Goal: Contribute content

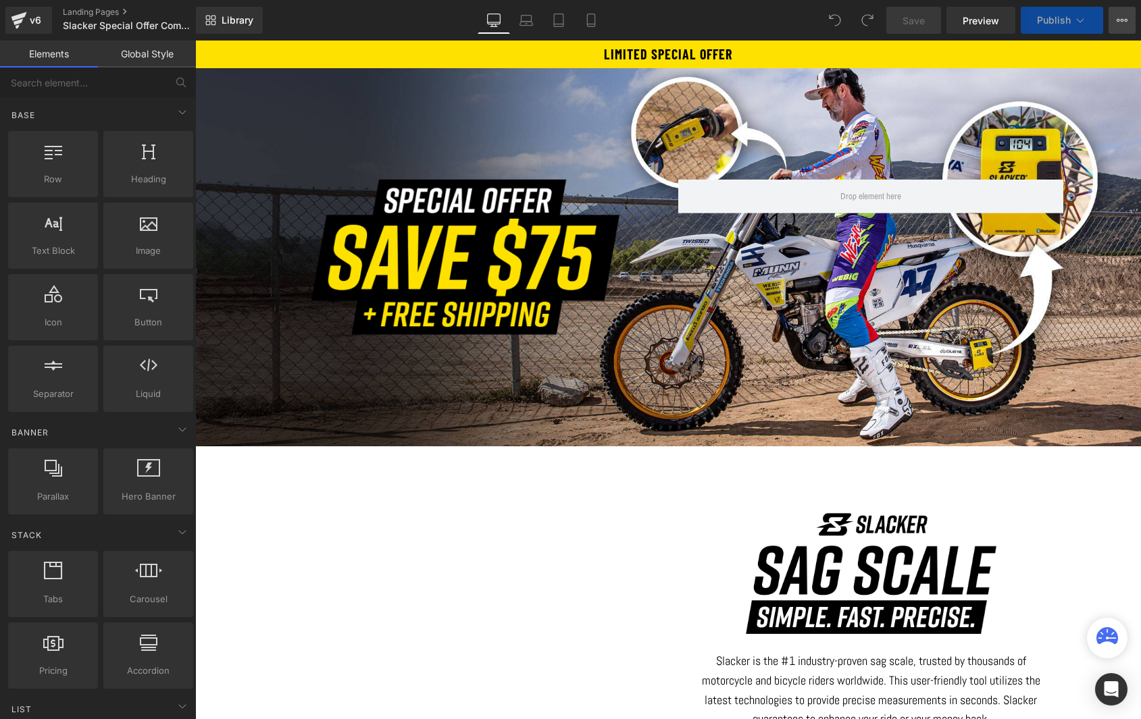
click at [1123, 22] on icon at bounding box center [1121, 20] width 11 height 11
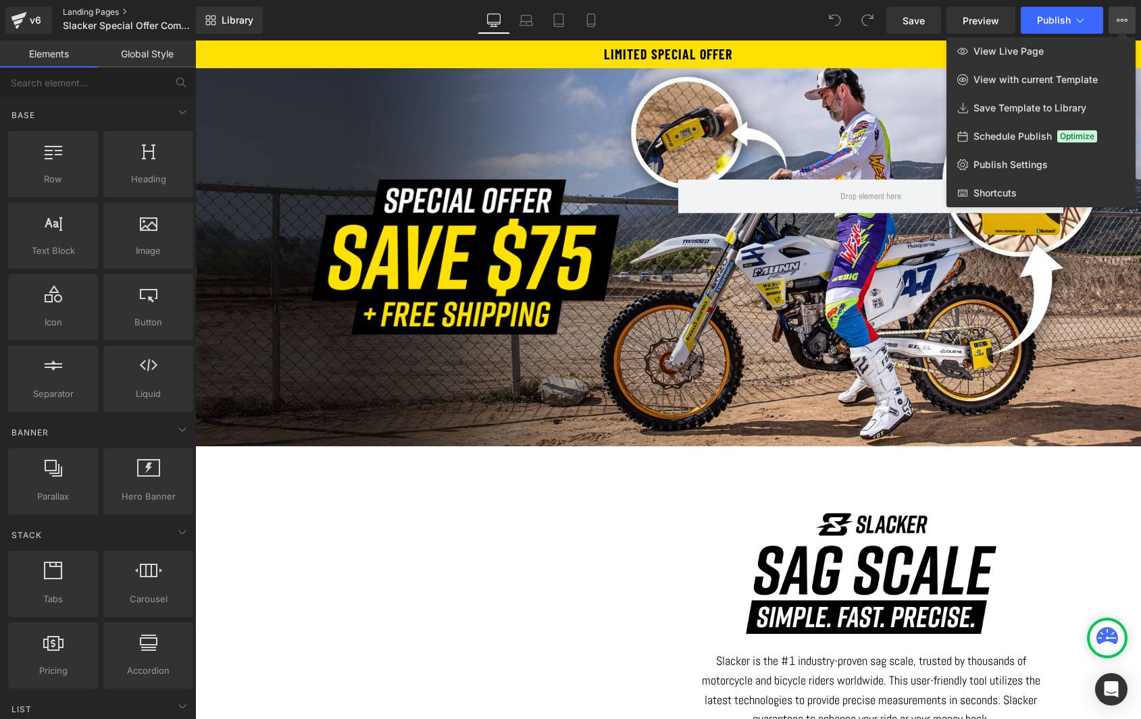
click at [86, 10] on link "Landing Pages" at bounding box center [140, 12] width 155 height 11
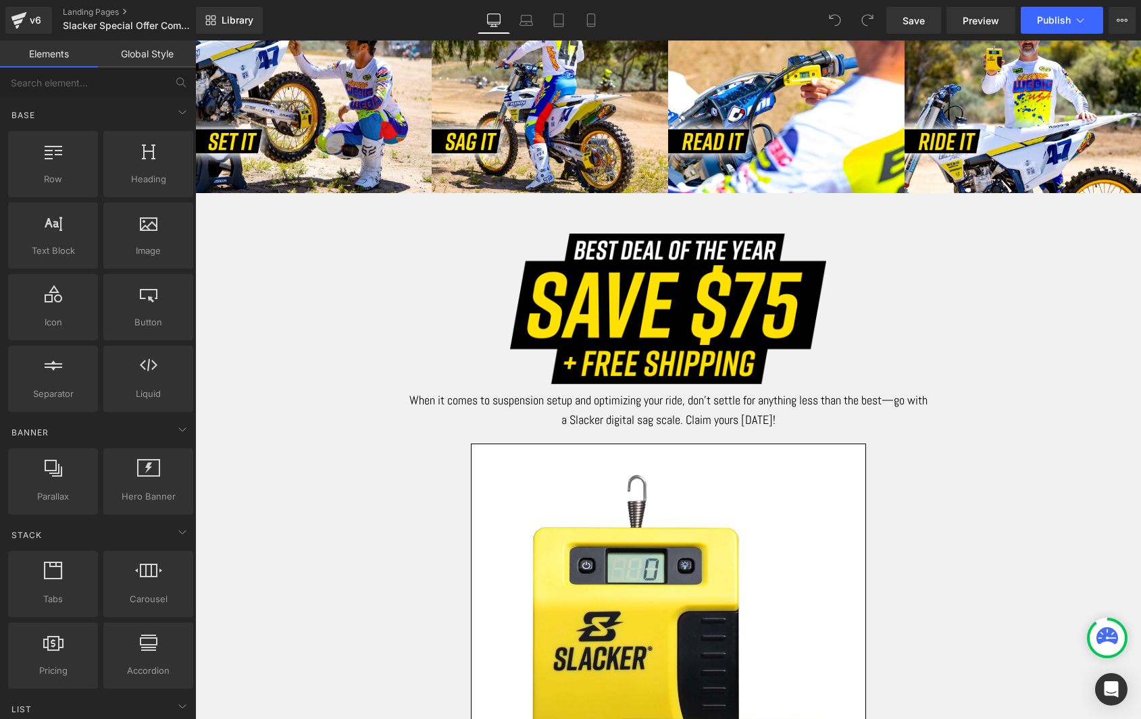
scroll to position [782, 0]
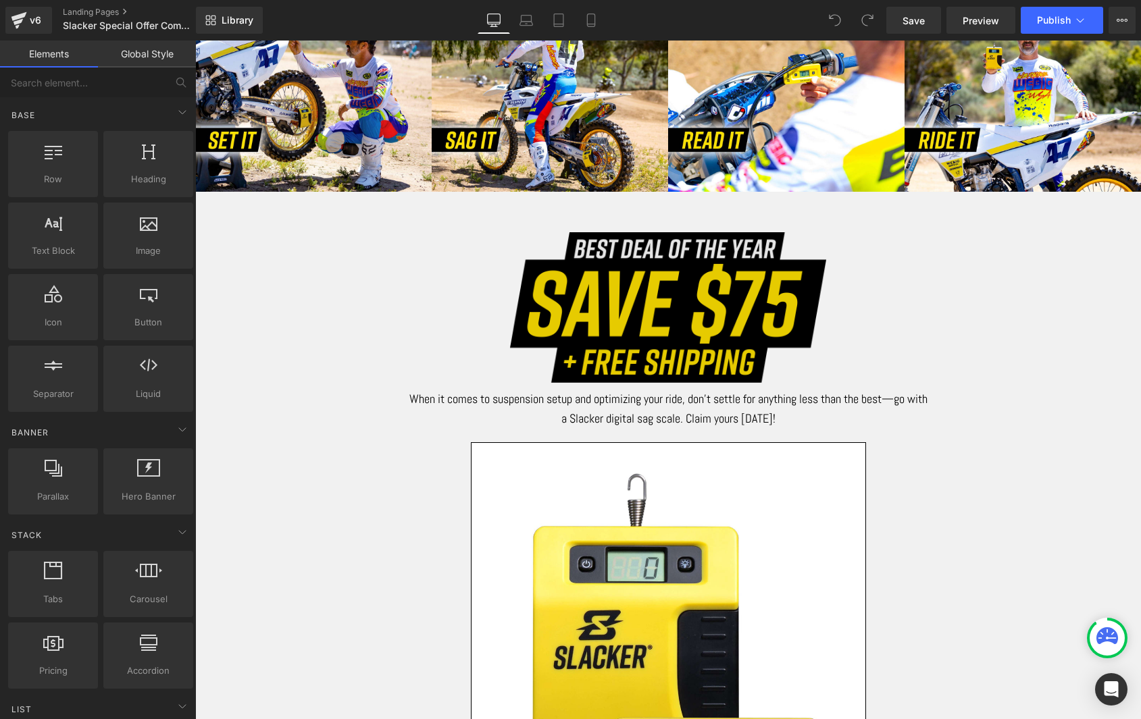
click at [639, 317] on img at bounding box center [668, 307] width 316 height 151
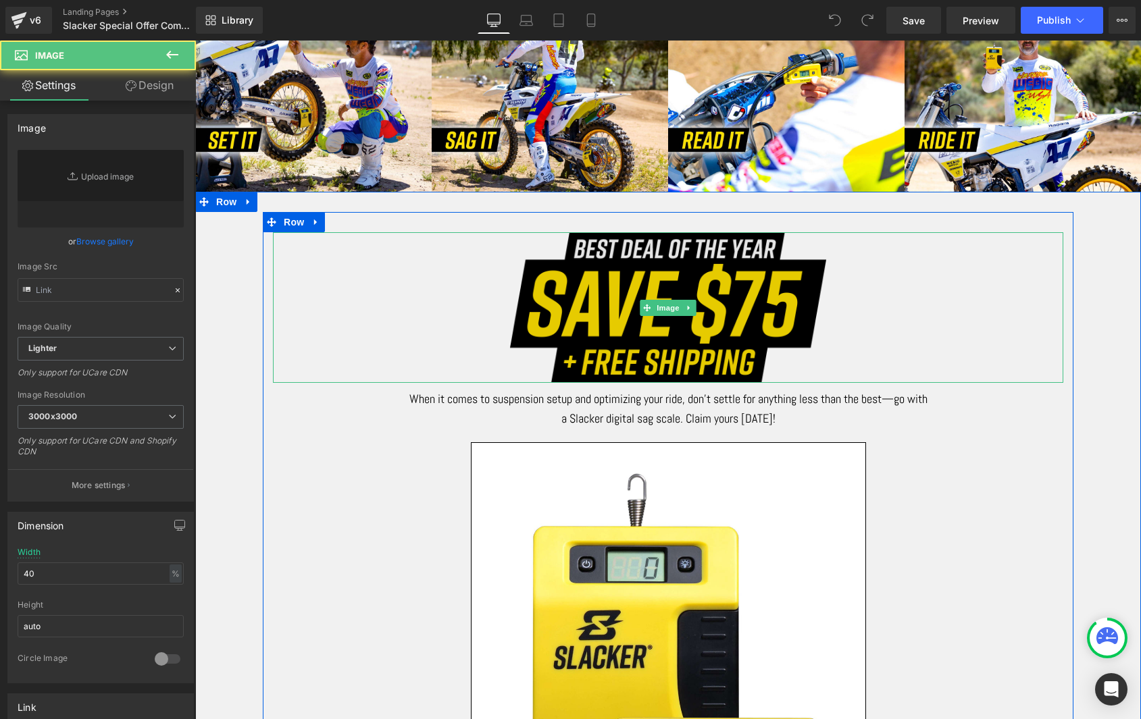
type input "[URL][DOMAIN_NAME]"
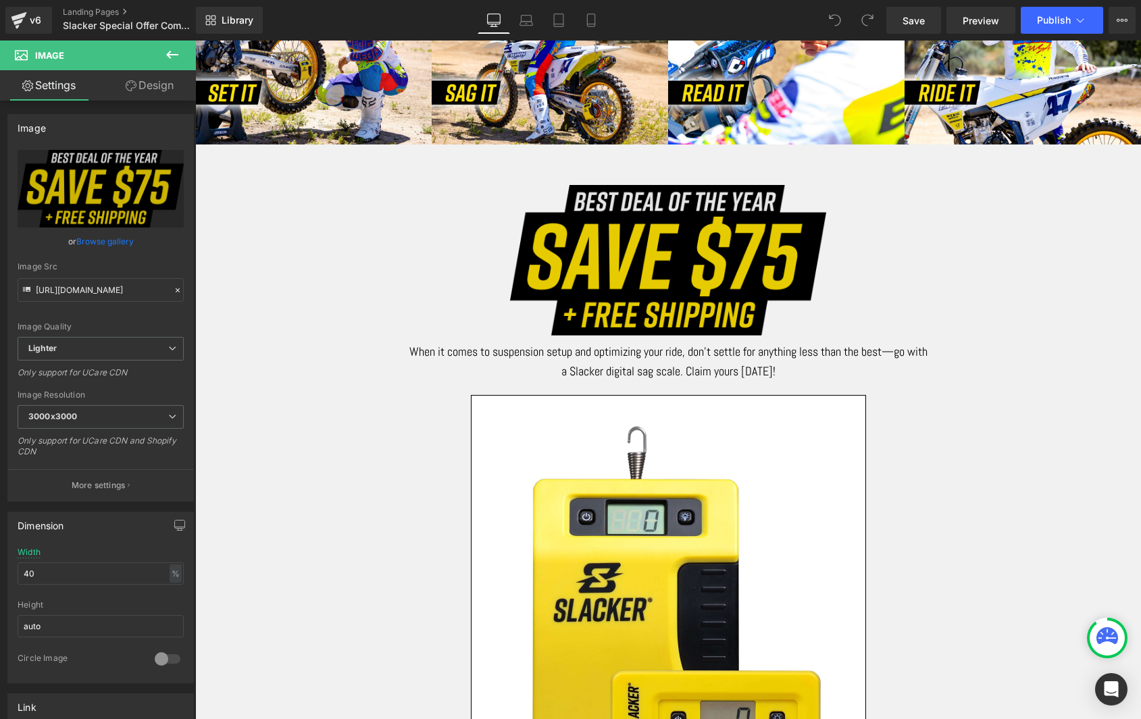
scroll to position [830, 0]
click at [660, 274] on img at bounding box center [668, 259] width 316 height 151
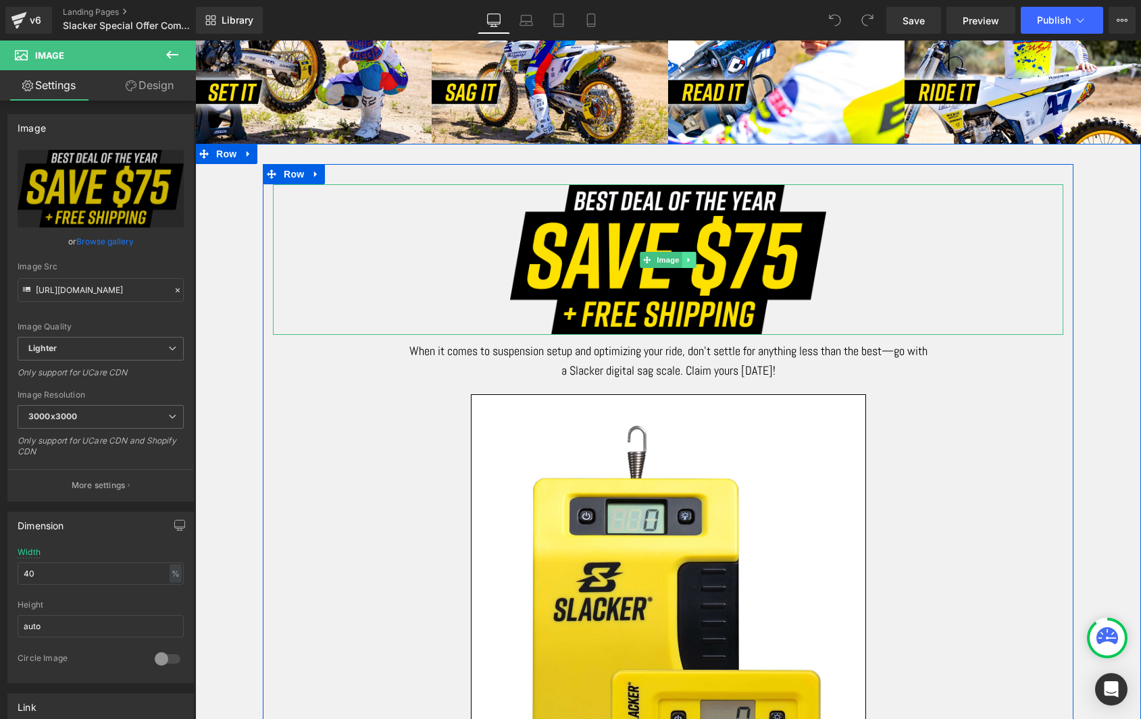
click at [687, 257] on icon at bounding box center [688, 259] width 2 height 5
click at [696, 257] on icon at bounding box center [695, 259] width 7 height 7
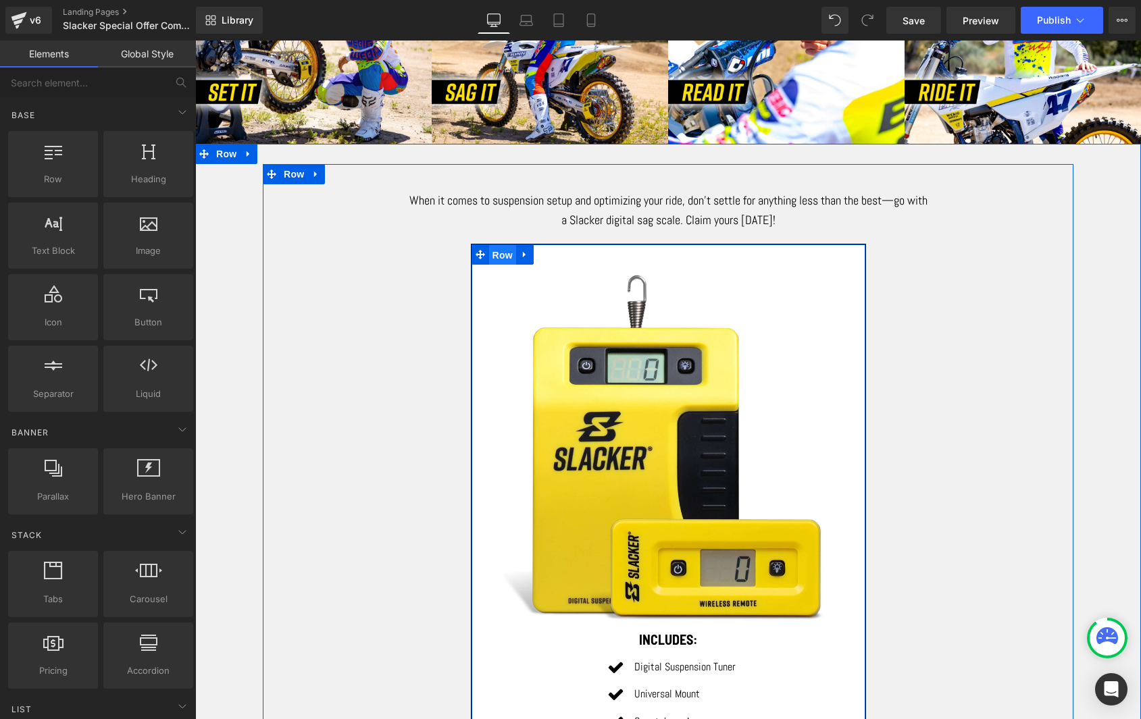
click at [496, 248] on span "Row" at bounding box center [502, 255] width 27 height 20
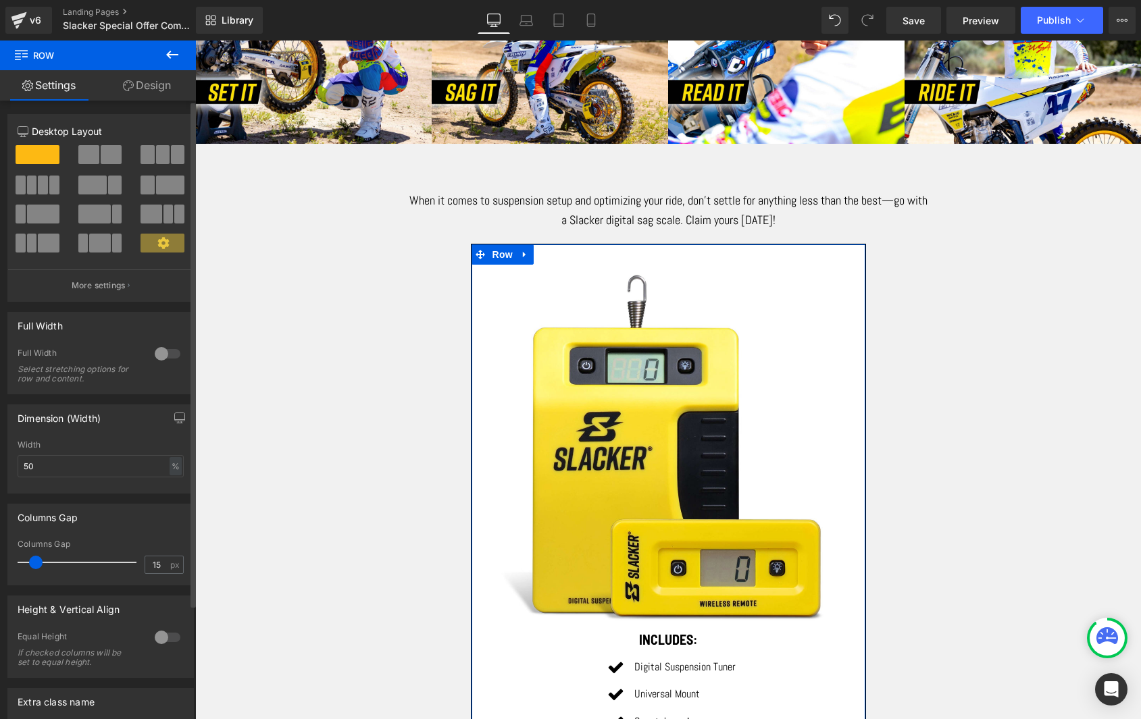
click at [101, 156] on span at bounding box center [111, 154] width 21 height 19
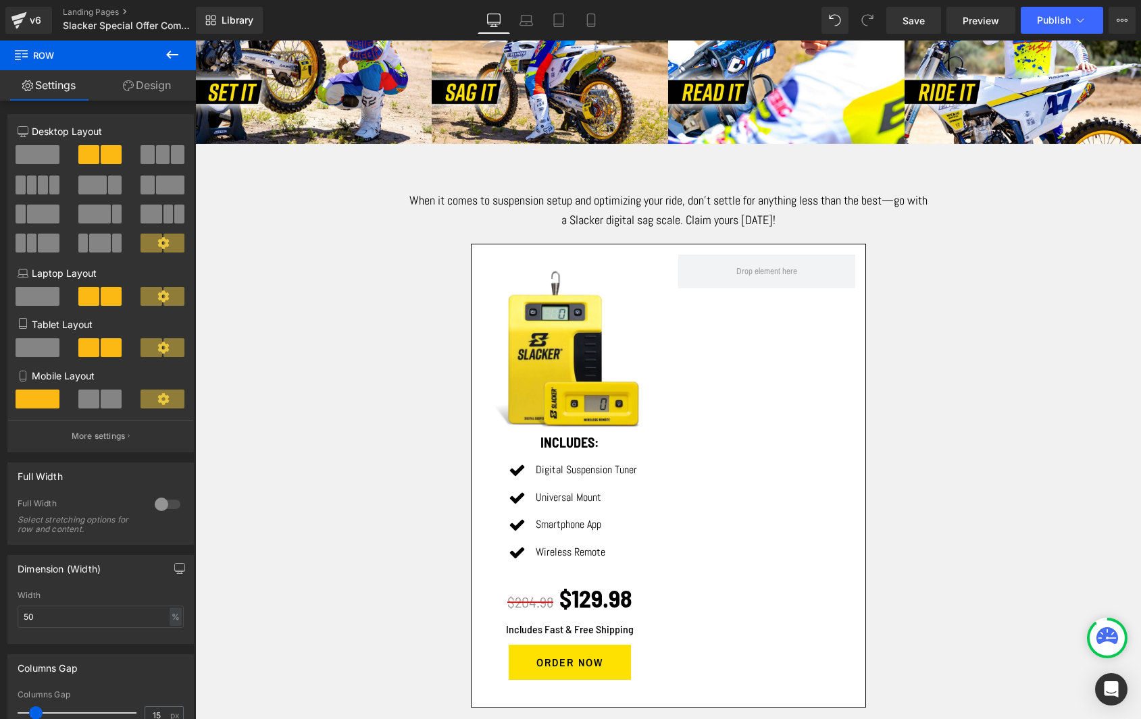
click at [174, 53] on icon at bounding box center [172, 55] width 16 height 16
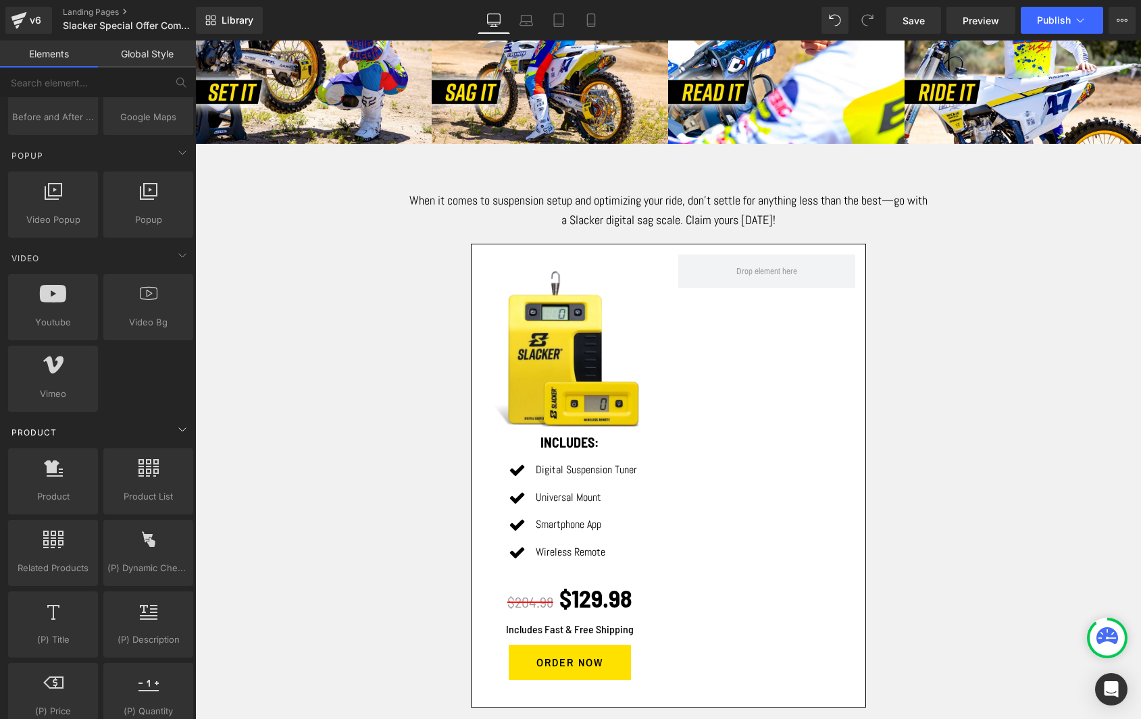
scroll to position [763, 0]
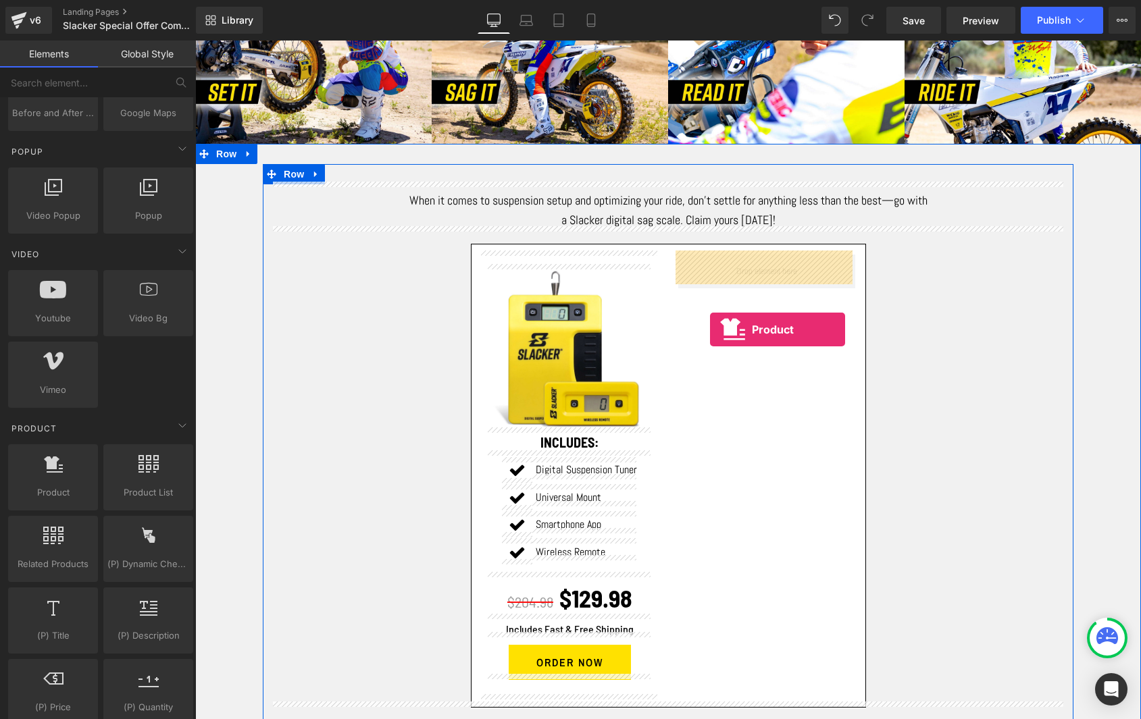
drag, startPoint x: 249, startPoint y: 520, endPoint x: 710, endPoint y: 331, distance: 497.8
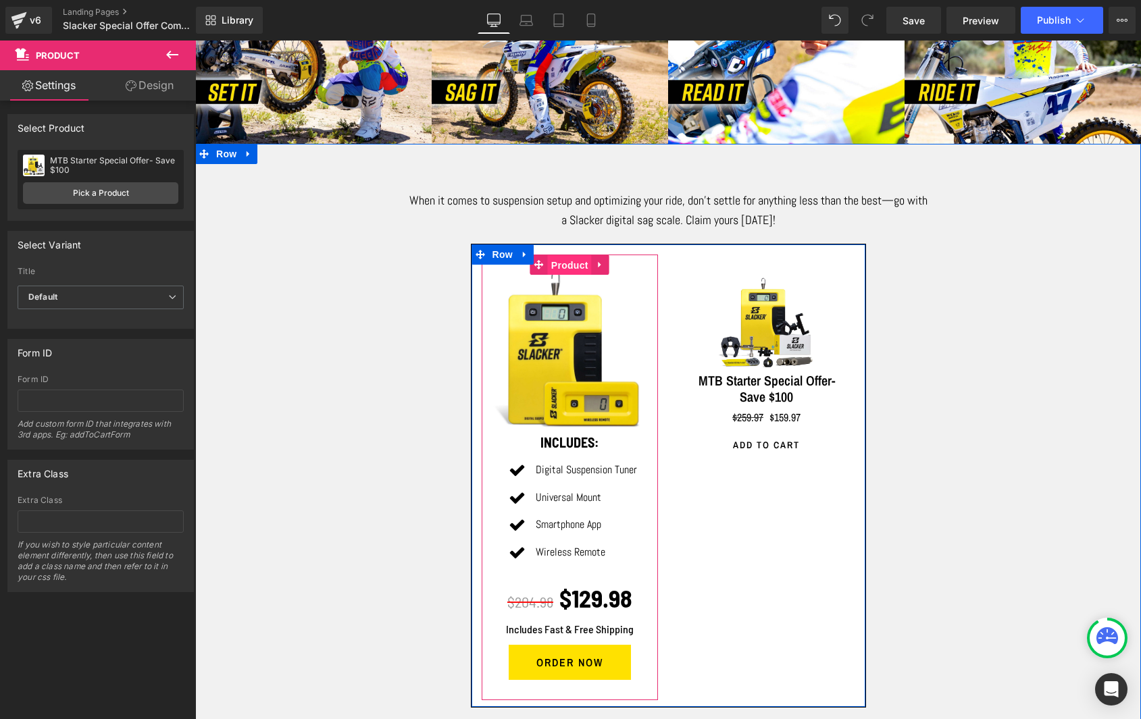
click at [565, 264] on span "Product" at bounding box center [570, 265] width 44 height 20
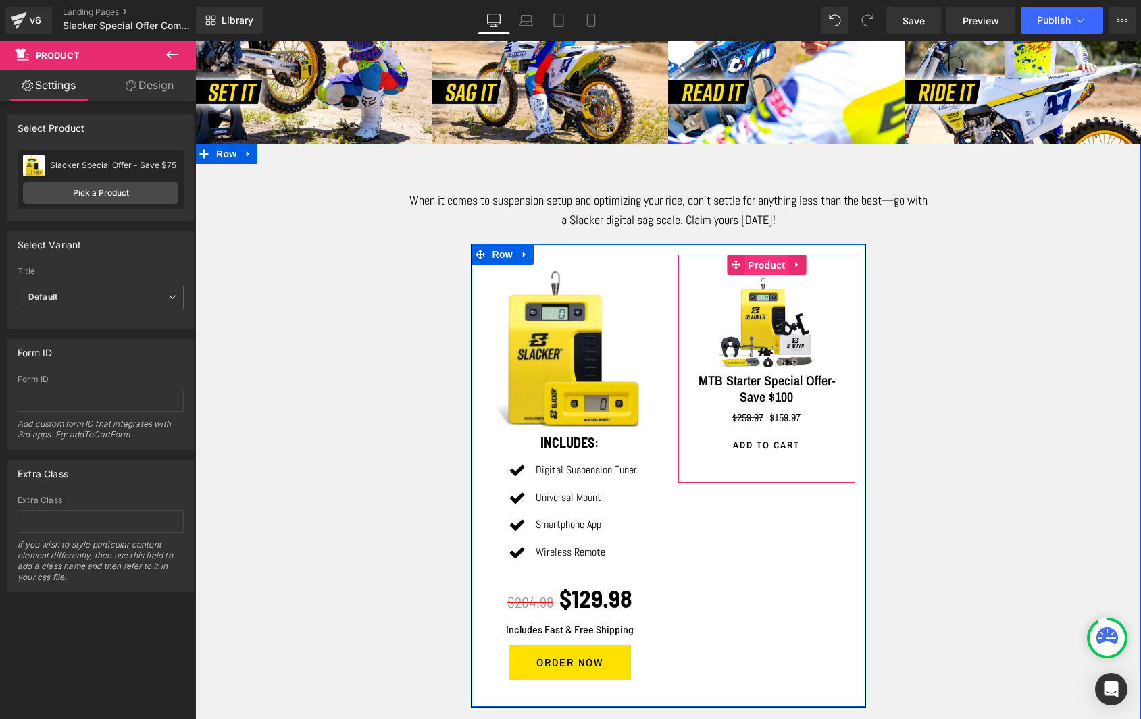
click at [763, 261] on span "Product" at bounding box center [766, 265] width 44 height 20
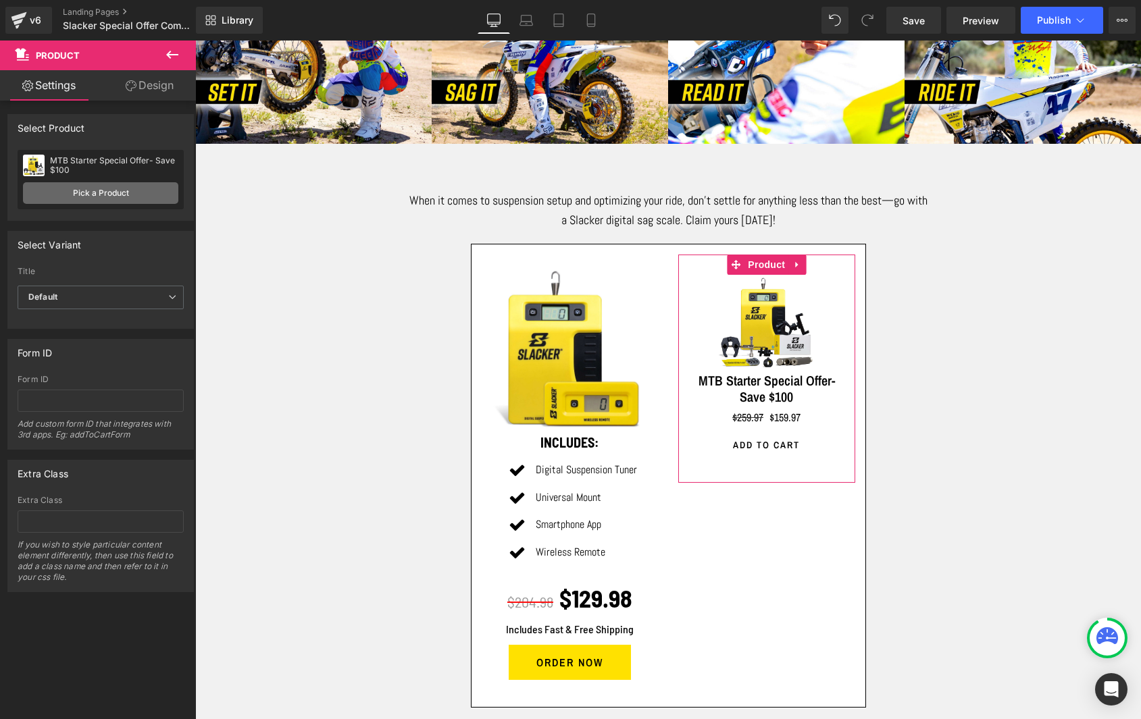
click at [92, 191] on link "Pick a Product" at bounding box center [100, 193] width 155 height 22
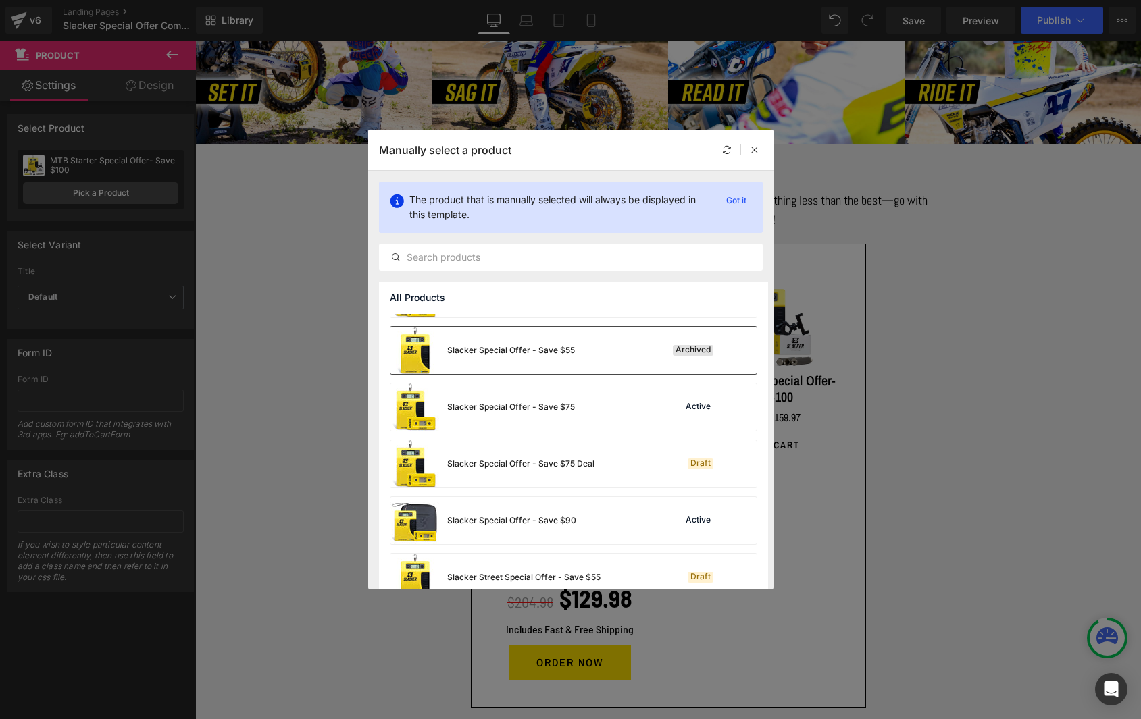
scroll to position [1752, 0]
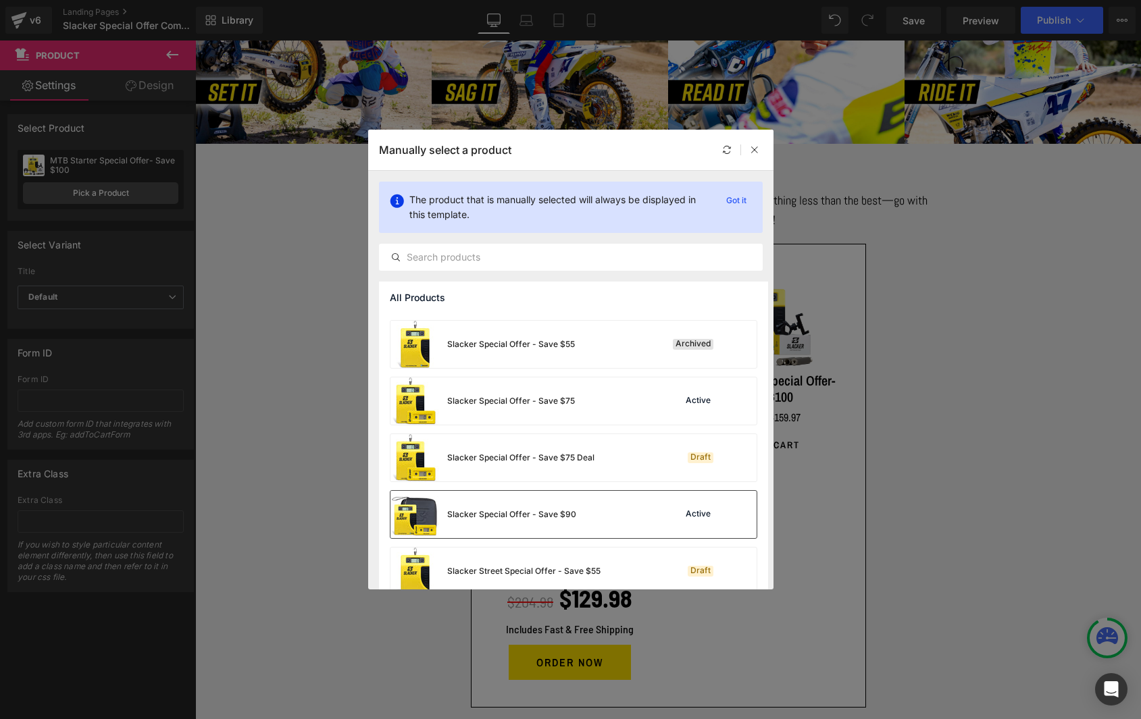
click at [565, 508] on div "Slacker Special Offer - Save $90" at bounding box center [483, 514] width 186 height 47
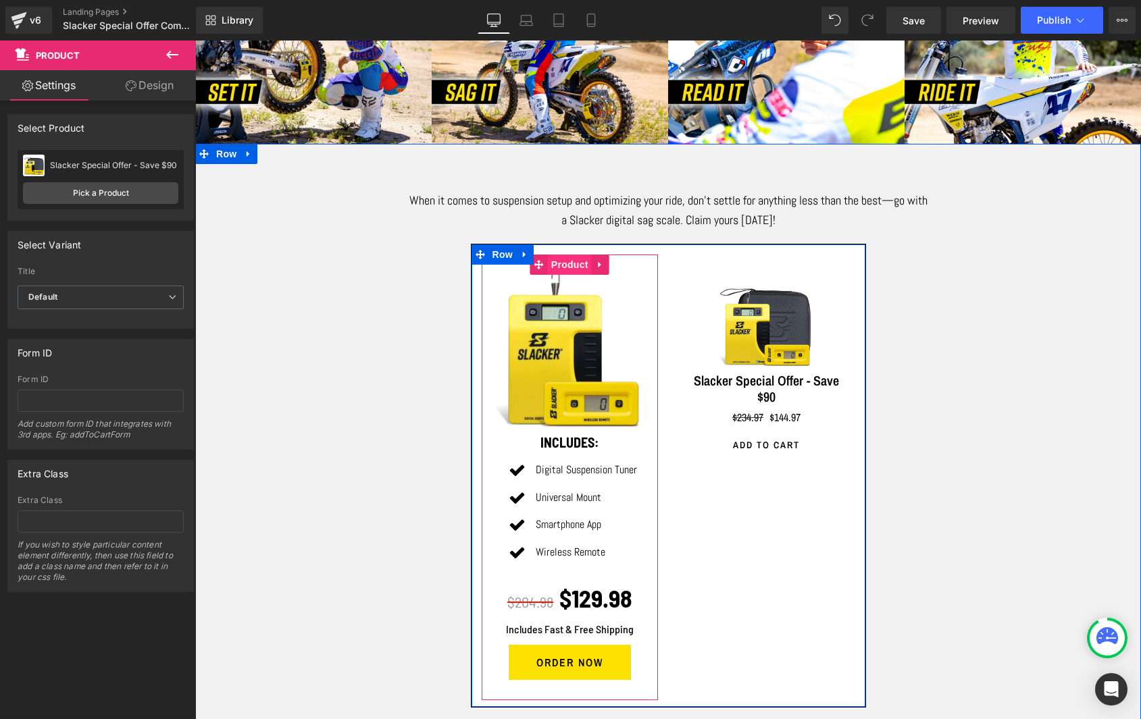
click at [558, 261] on span "Product" at bounding box center [570, 265] width 44 height 20
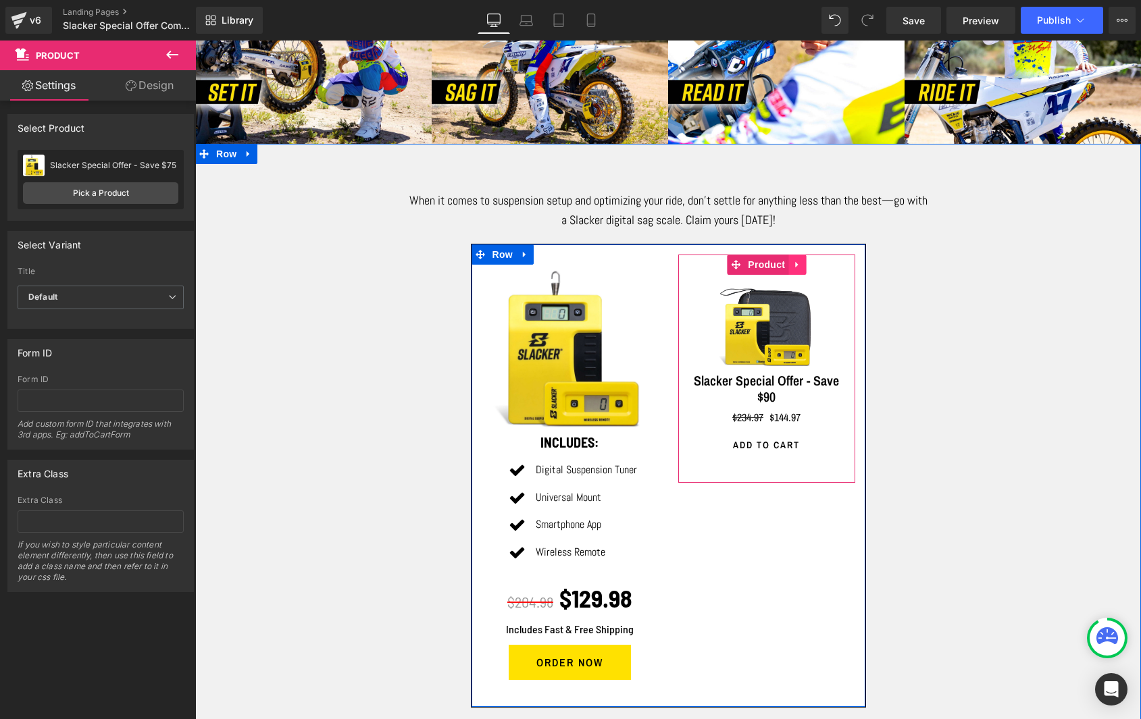
click at [795, 262] on icon at bounding box center [796, 265] width 3 height 6
click at [801, 260] on icon at bounding box center [805, 264] width 9 height 9
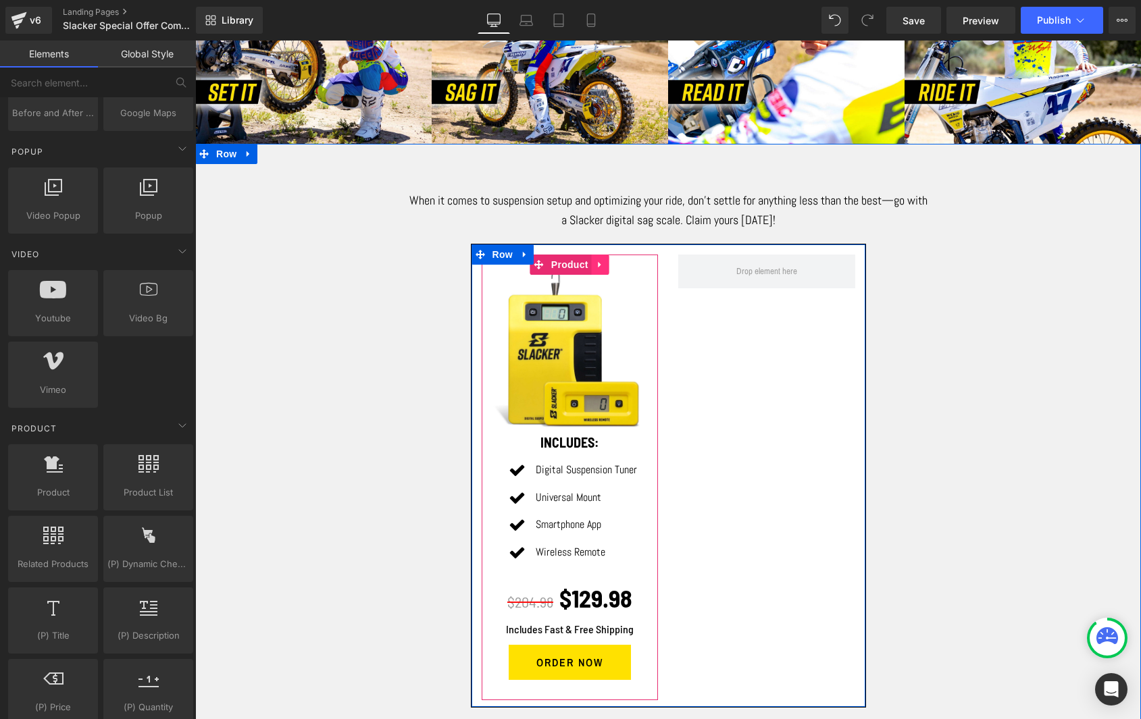
click at [600, 261] on icon at bounding box center [600, 264] width 9 height 10
click at [587, 260] on icon at bounding box center [591, 264] width 9 height 9
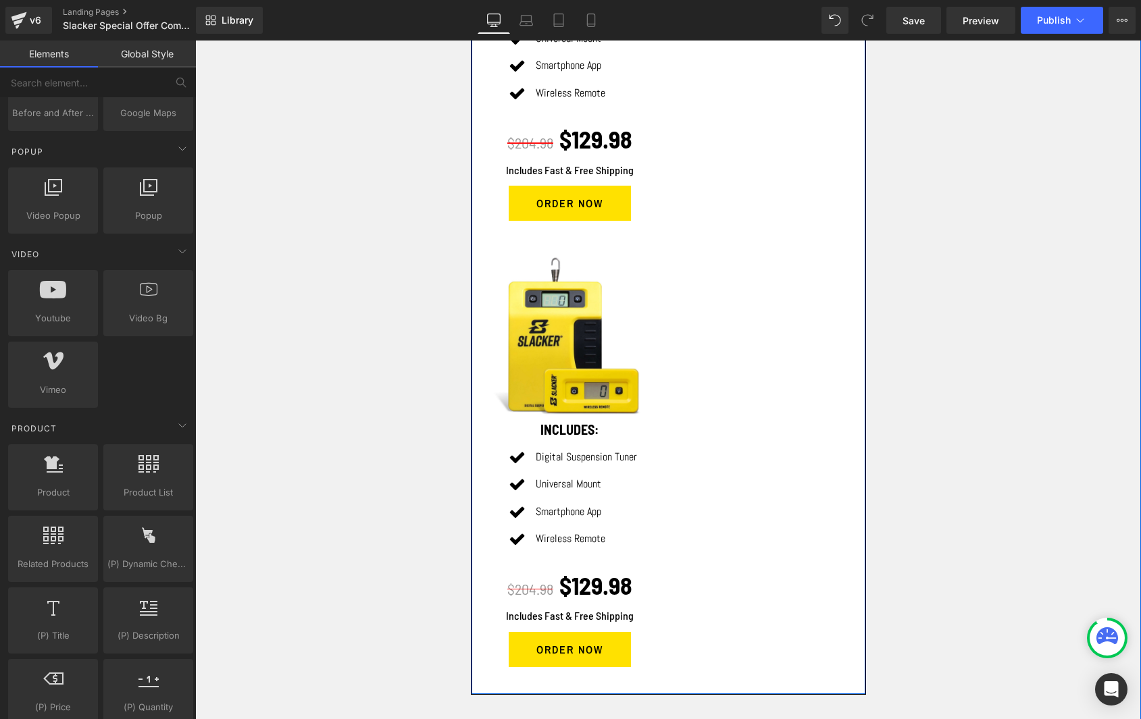
scroll to position [1282, 0]
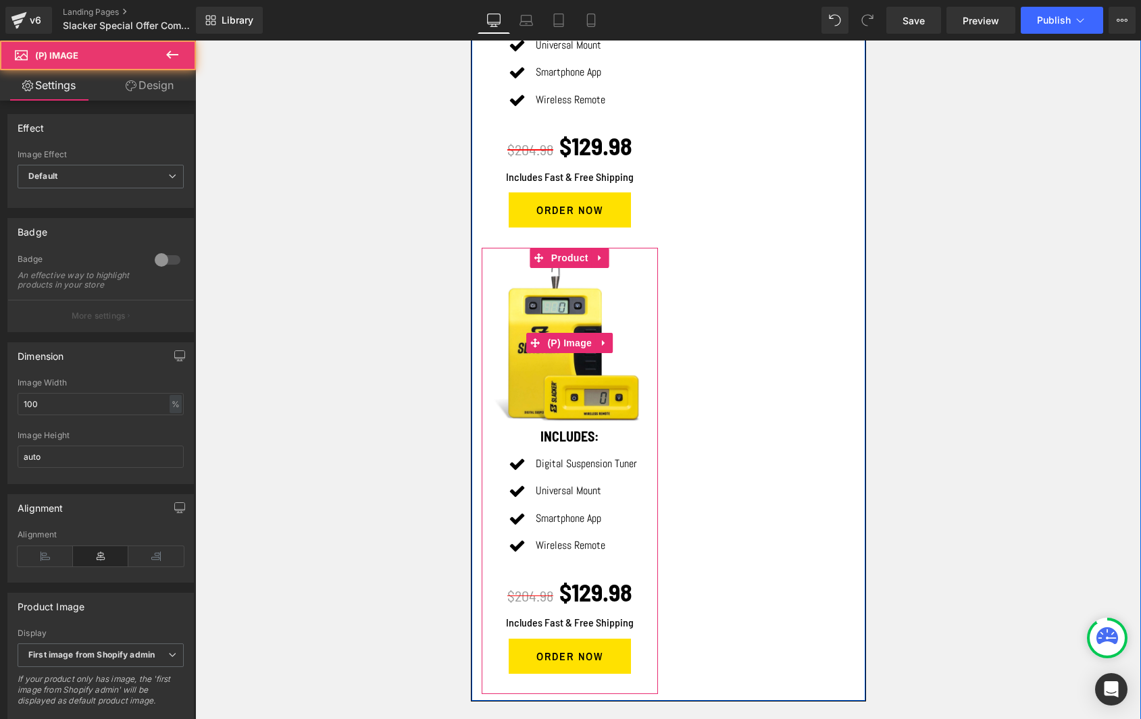
click at [569, 277] on img at bounding box center [569, 342] width 163 height 163
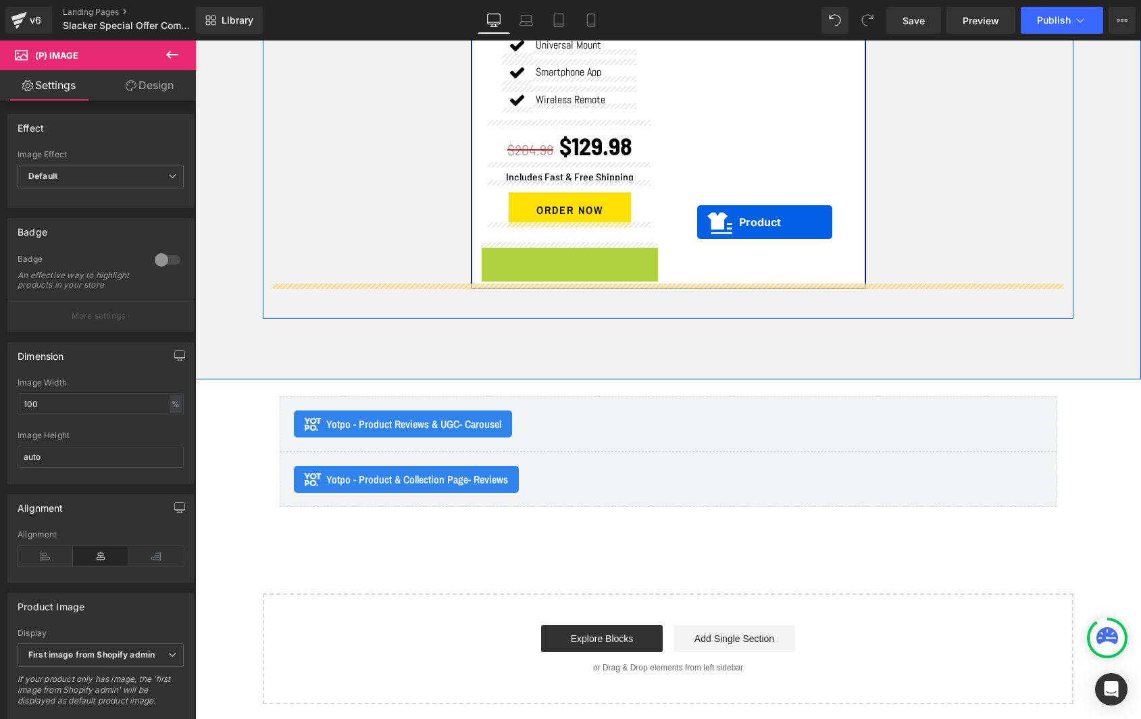
scroll to position [1282, 0]
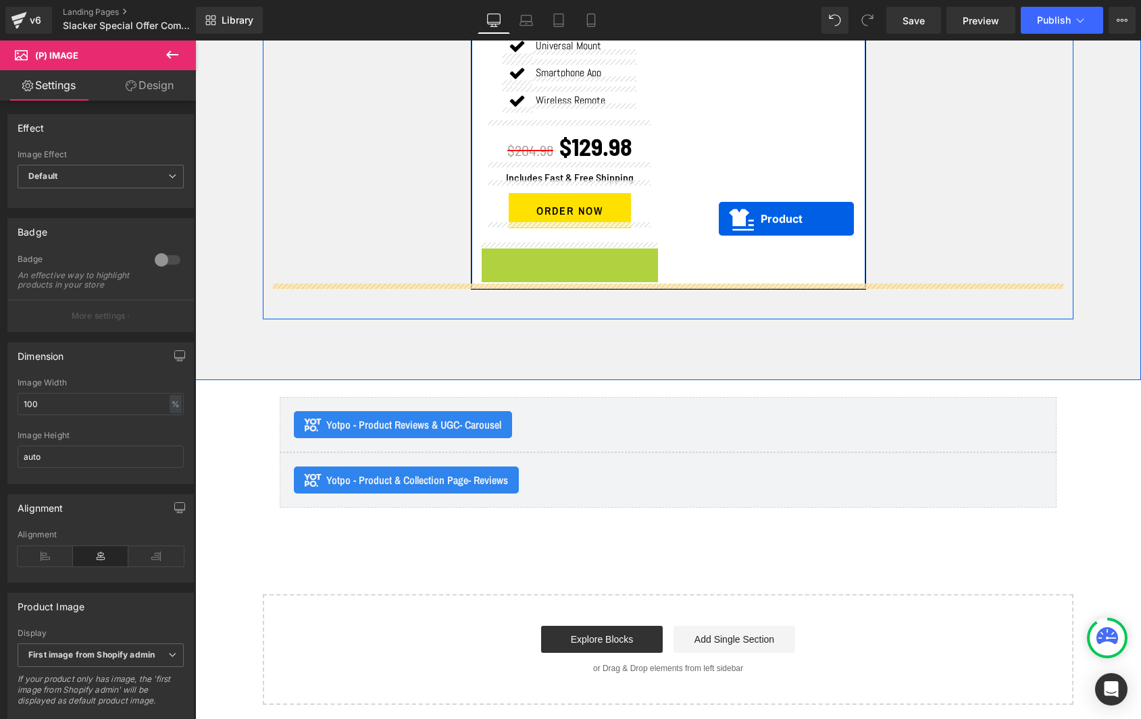
drag, startPoint x: 562, startPoint y: 254, endPoint x: 716, endPoint y: 219, distance: 158.6
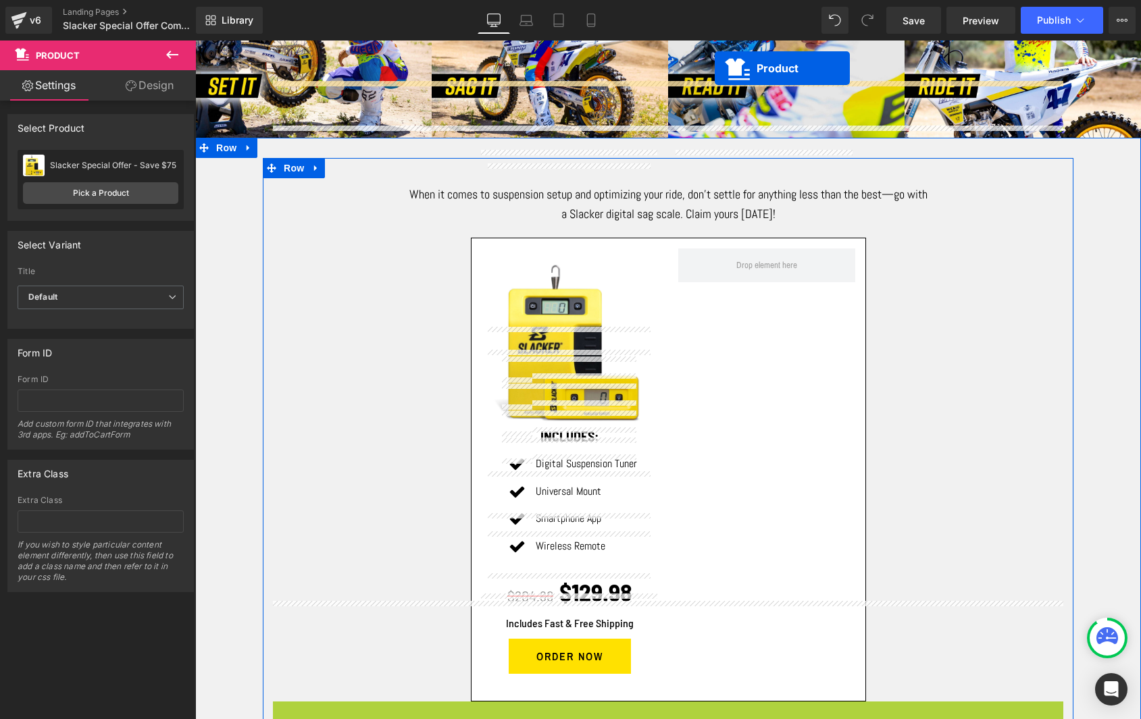
scroll to position [795, 0]
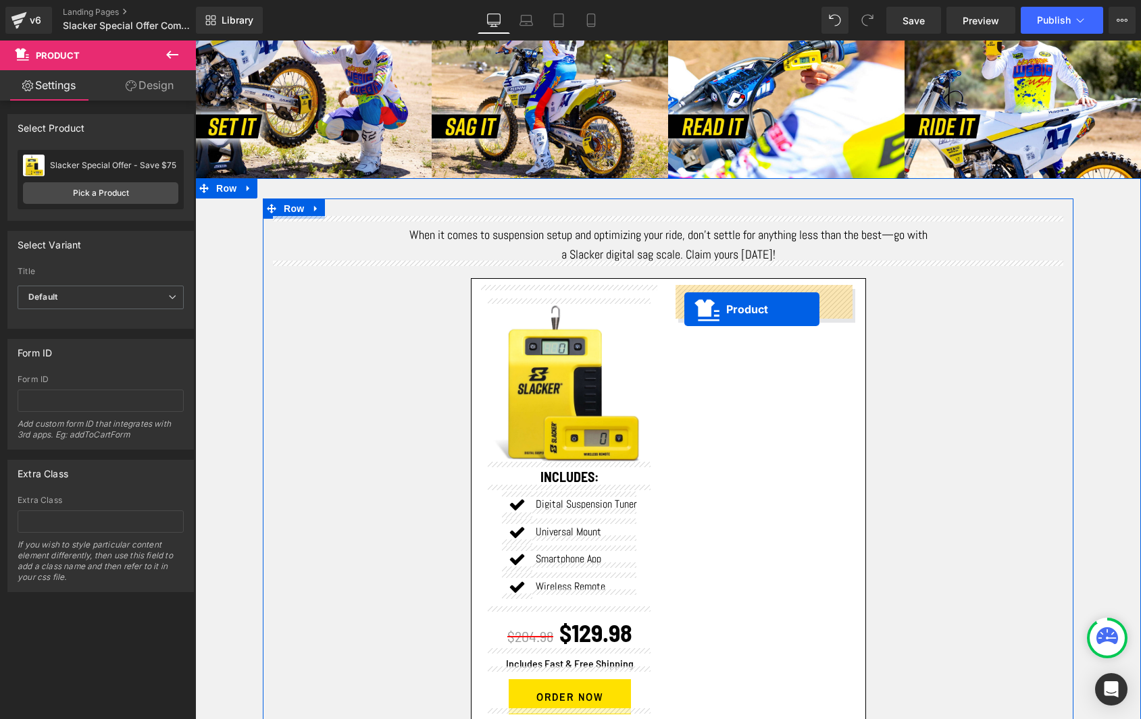
drag, startPoint x: 634, startPoint y: 260, endPoint x: 684, endPoint y: 309, distance: 70.2
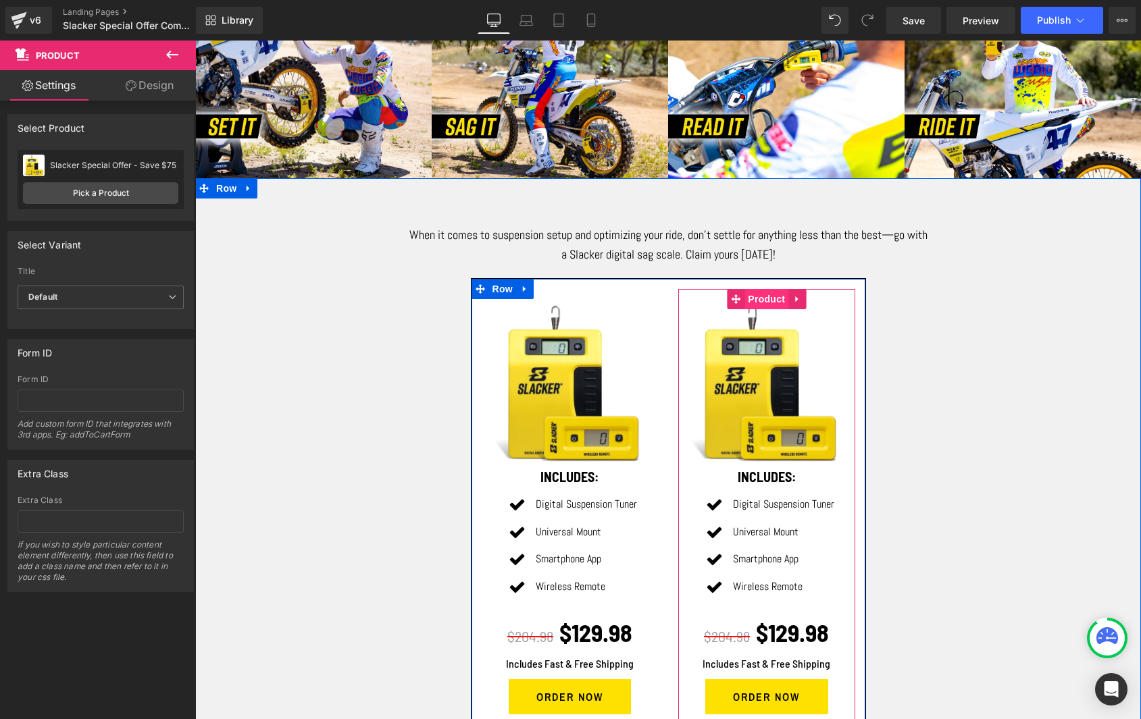
click at [768, 294] on span "Product" at bounding box center [766, 299] width 44 height 20
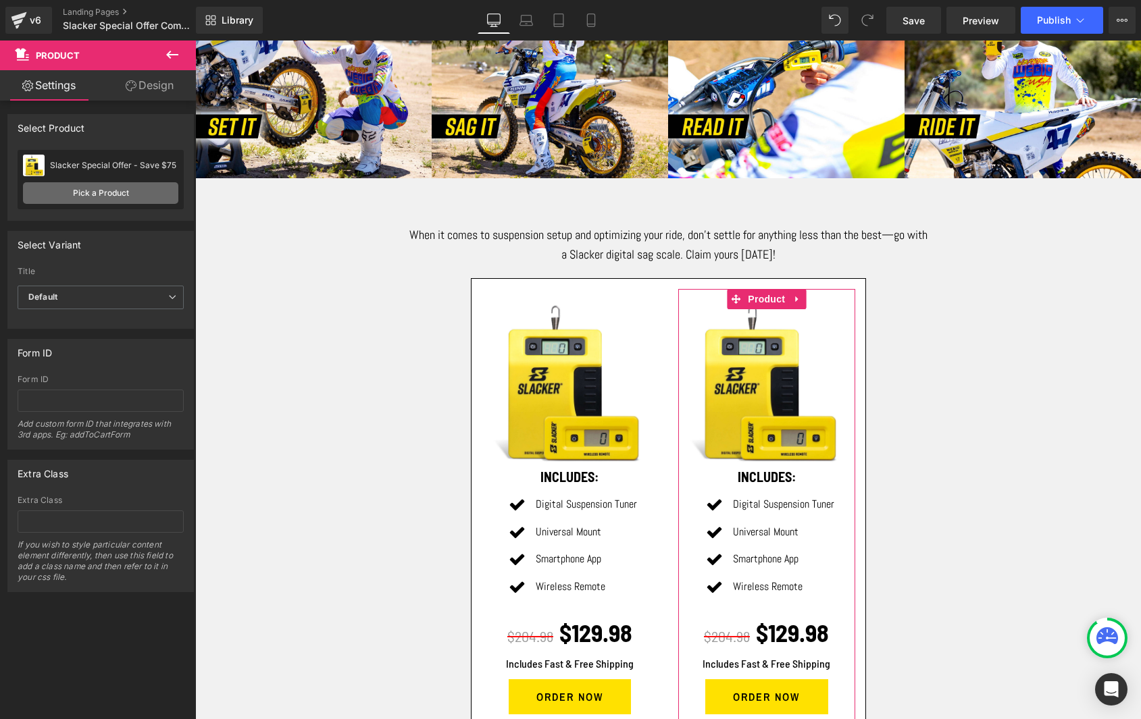
click at [88, 190] on link "Pick a Product" at bounding box center [100, 193] width 155 height 22
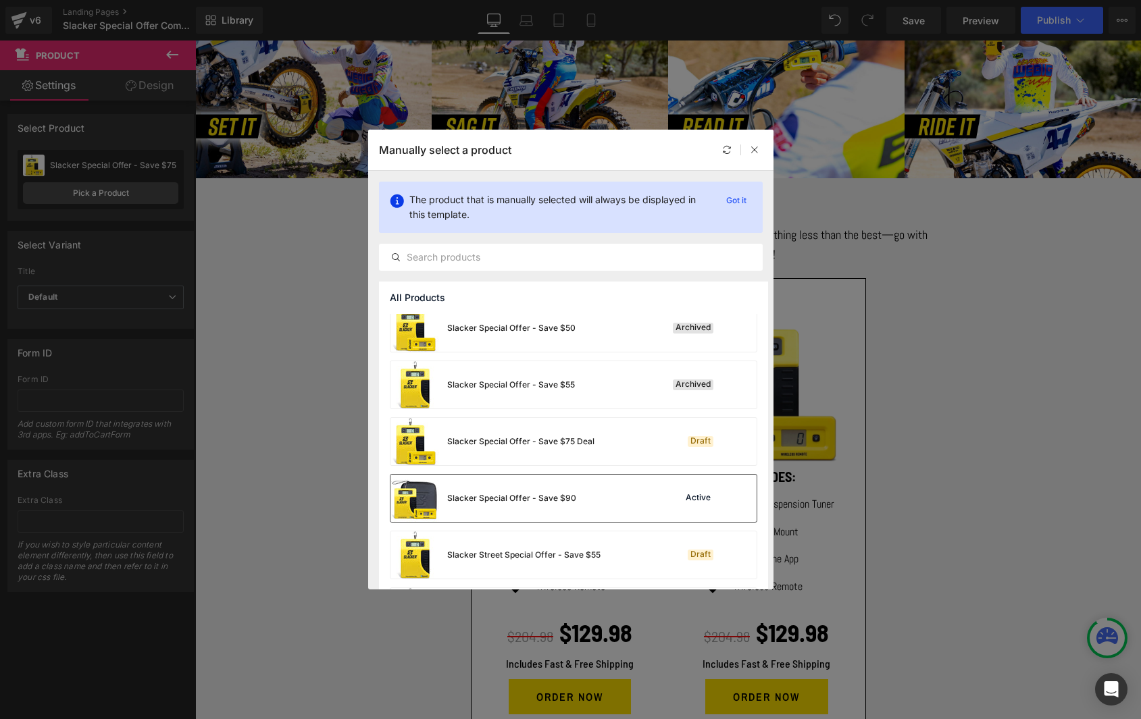
scroll to position [1772, 0]
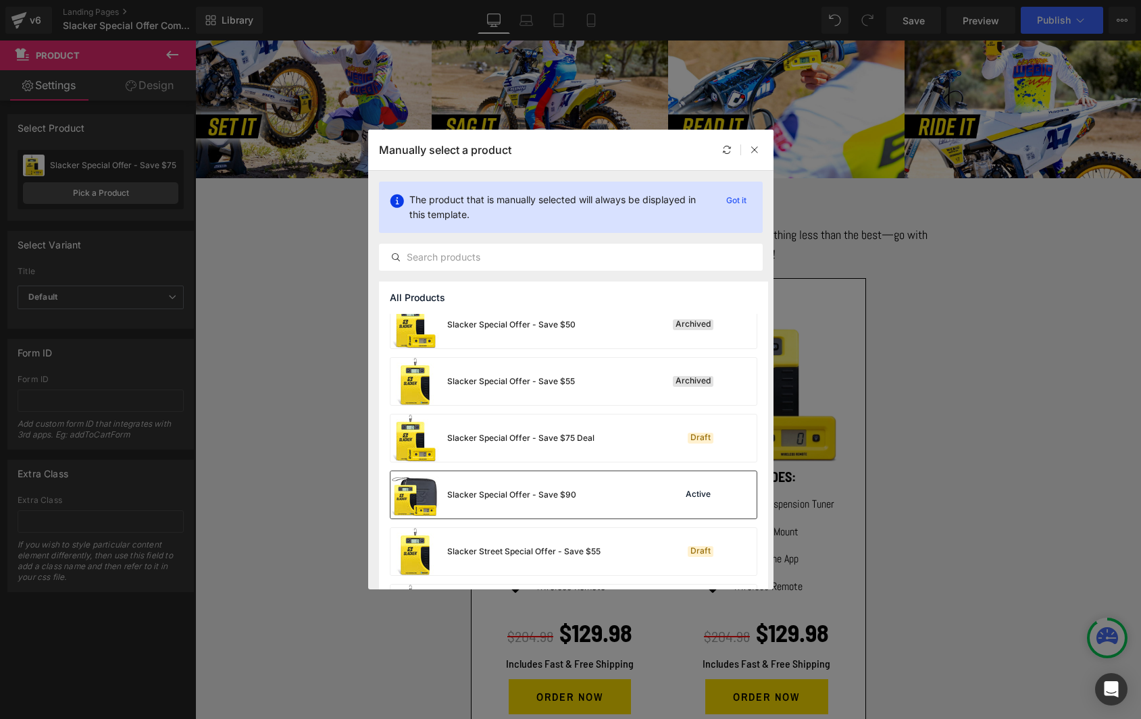
click at [506, 484] on div "Slacker Special Offer - Save $90" at bounding box center [483, 494] width 186 height 47
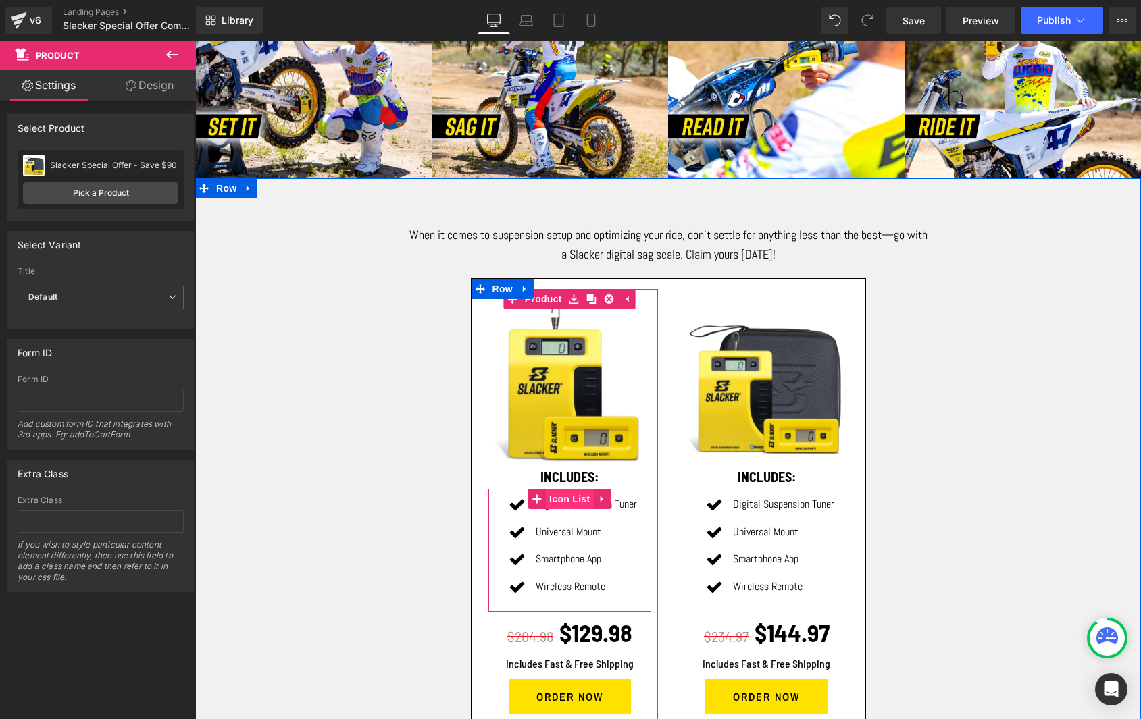
click at [562, 498] on span "Icon List" at bounding box center [569, 499] width 47 height 20
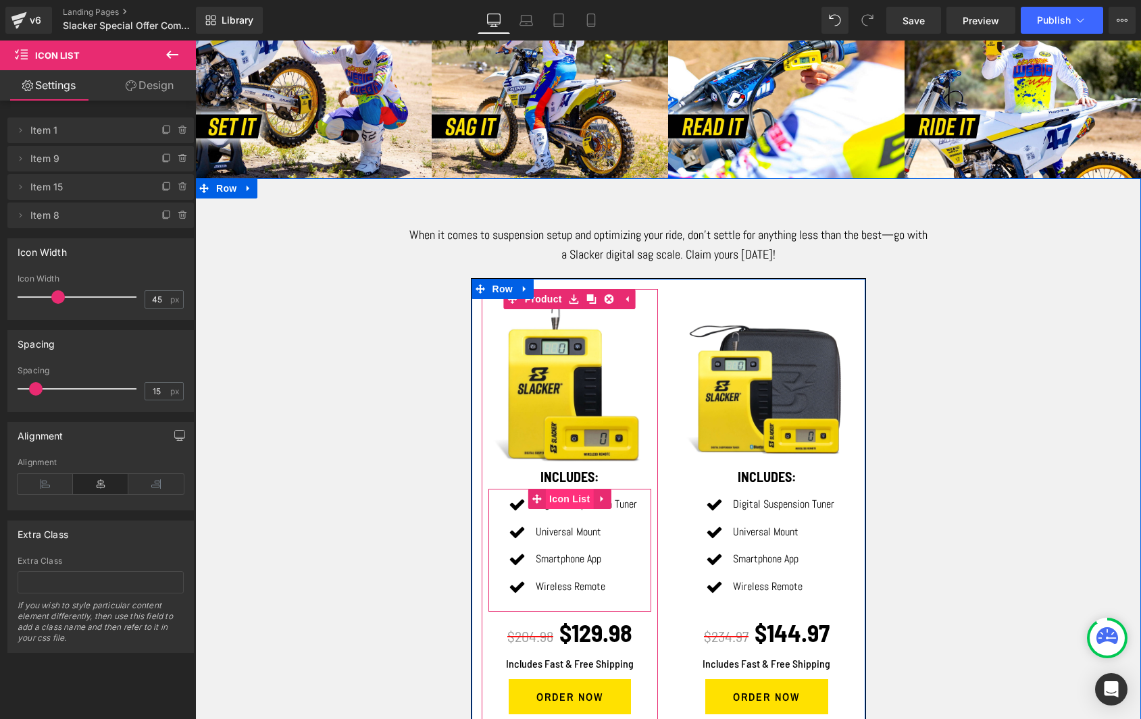
click at [559, 496] on span "Icon List" at bounding box center [569, 499] width 47 height 20
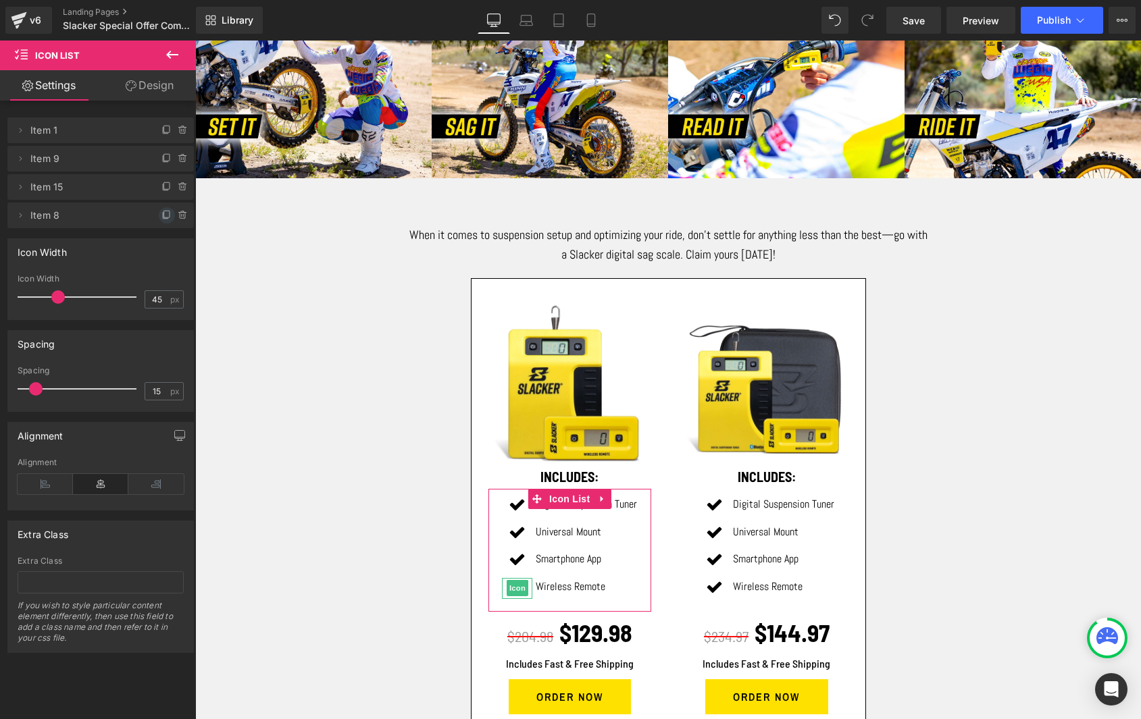
click at [161, 215] on icon at bounding box center [166, 215] width 11 height 11
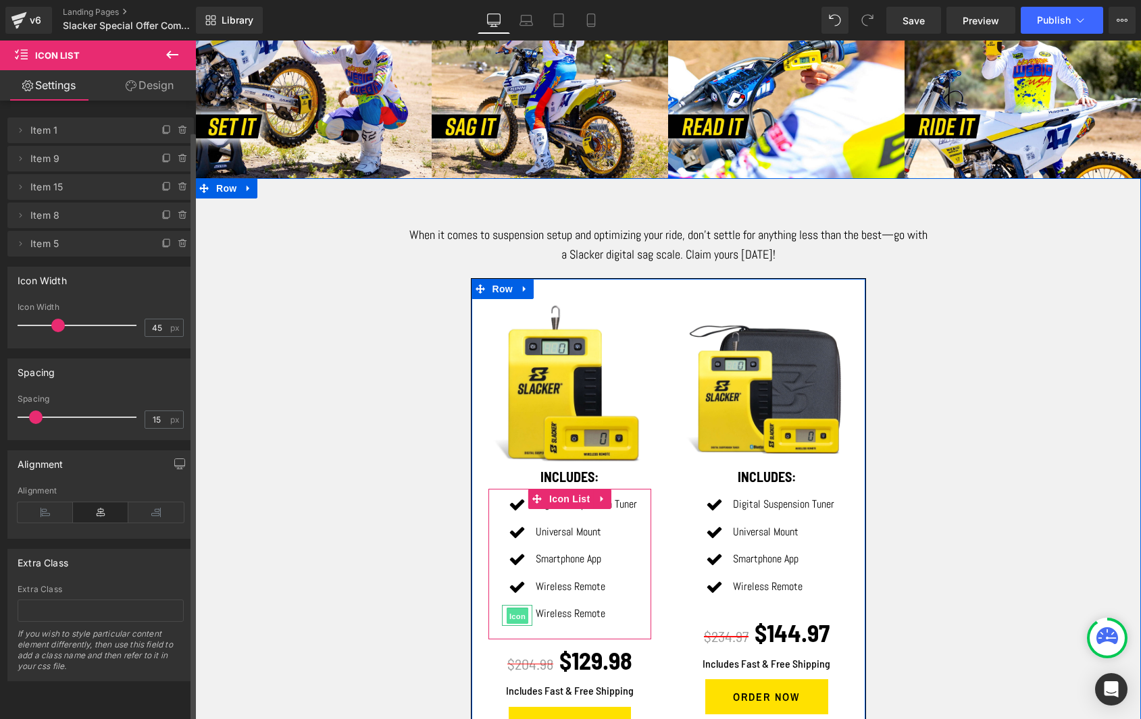
click at [516, 608] on span "Icon" at bounding box center [517, 616] width 22 height 16
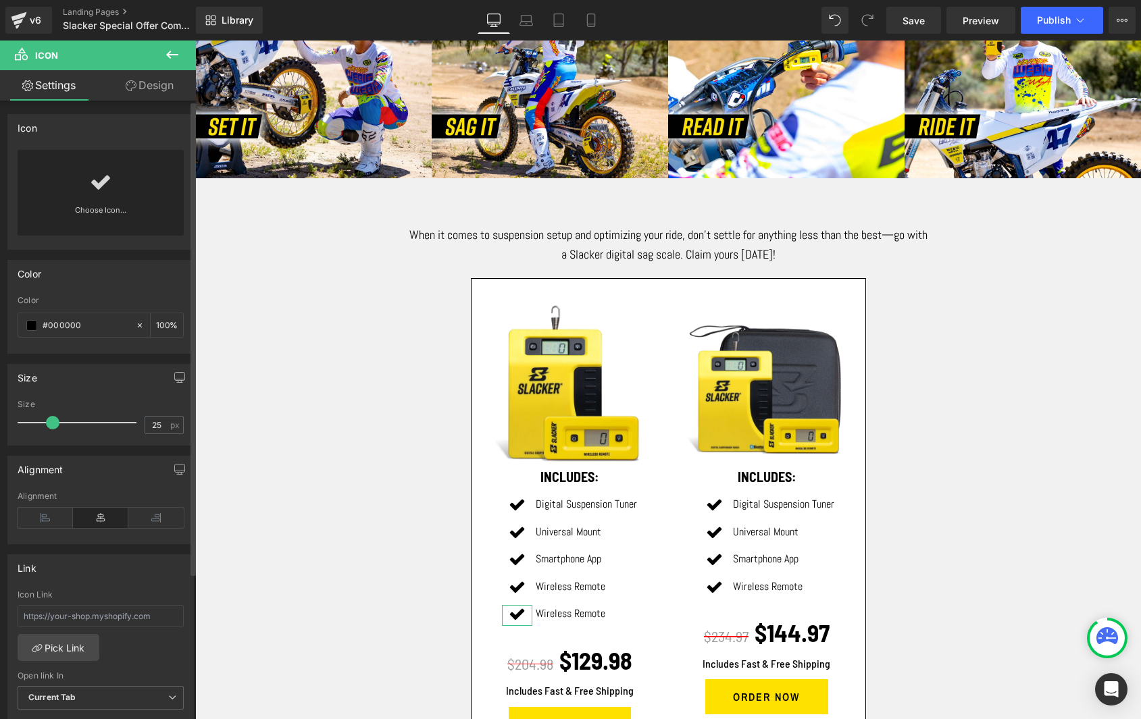
click at [98, 192] on icon at bounding box center [101, 183] width 22 height 22
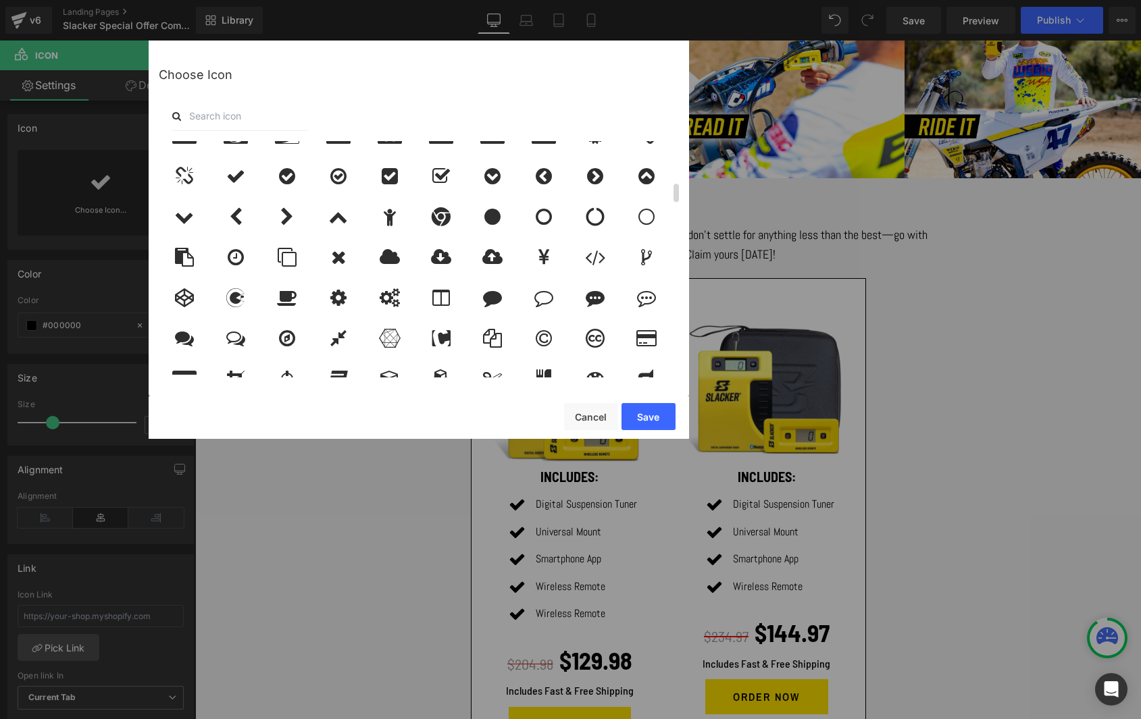
scroll to position [513, 0]
click at [336, 258] on icon at bounding box center [338, 255] width 15 height 19
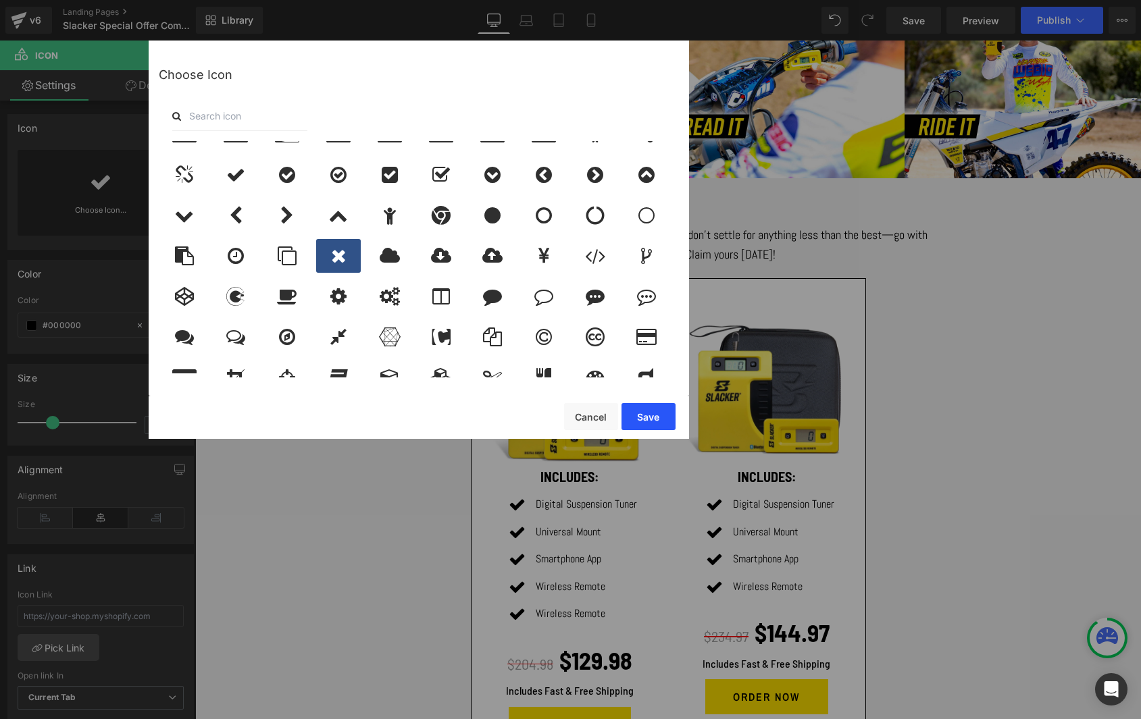
click at [648, 415] on button "Save" at bounding box center [648, 416] width 54 height 27
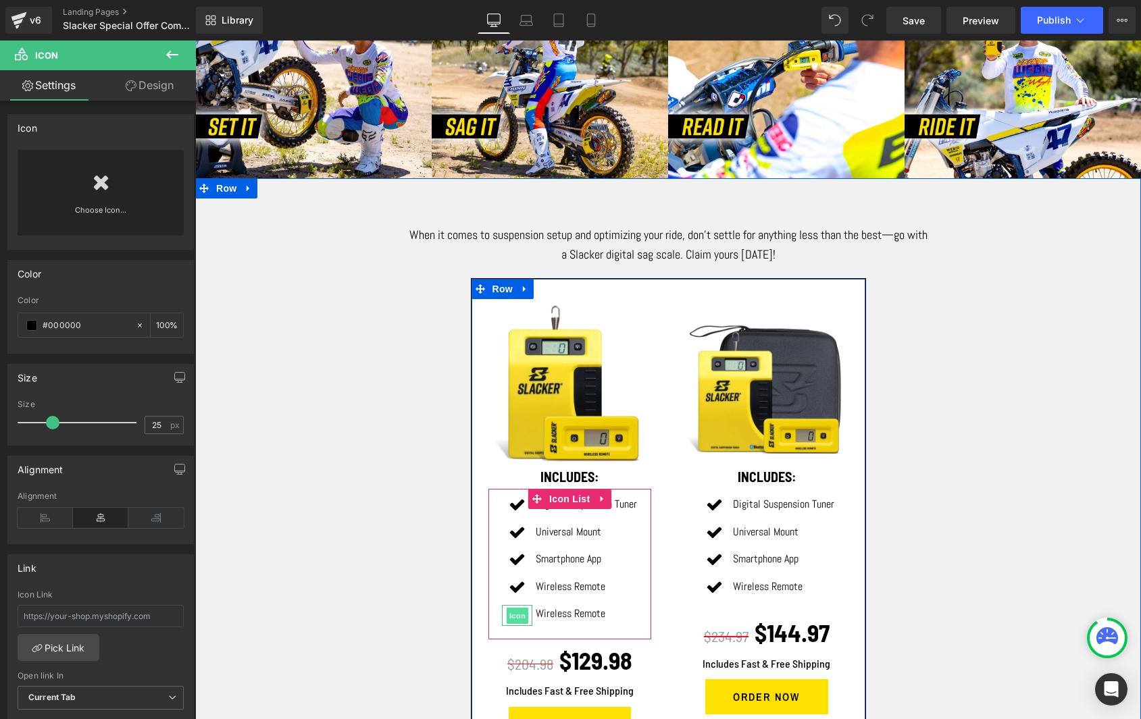
click at [514, 609] on span "Icon" at bounding box center [517, 616] width 22 height 16
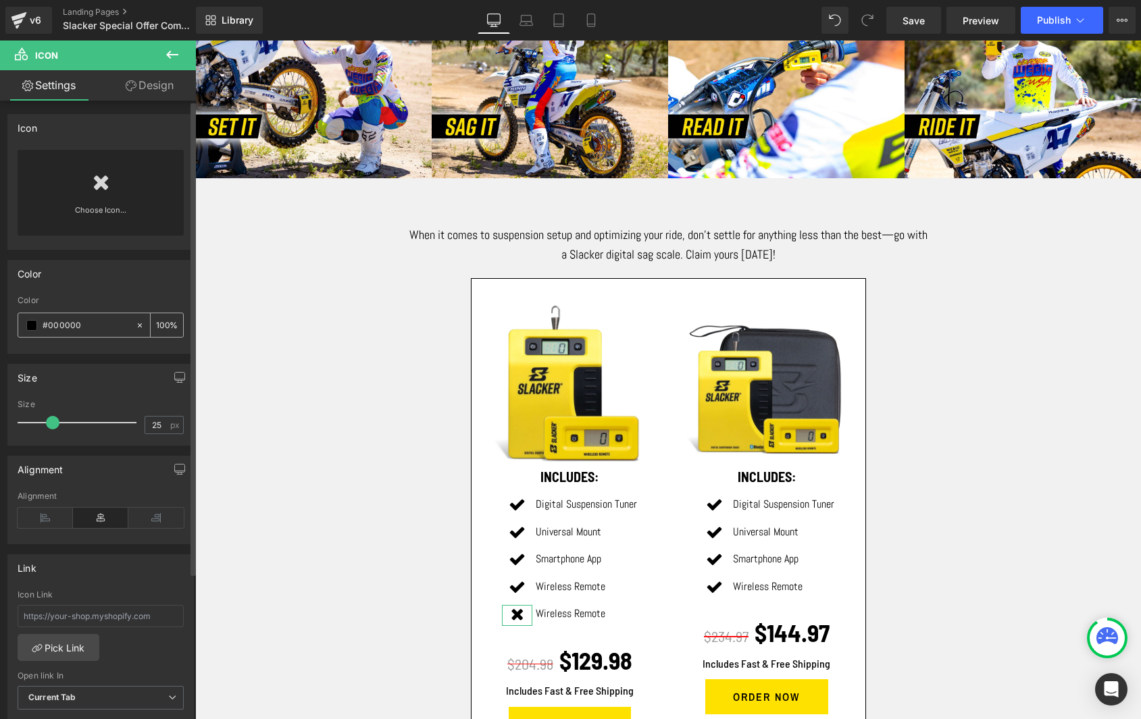
click at [38, 328] on div "#000000" at bounding box center [76, 325] width 117 height 24
click at [63, 324] on input "#000000" at bounding box center [86, 325] width 86 height 15
click at [135, 325] on icon at bounding box center [139, 325] width 9 height 9
type input "none"
type input "0"
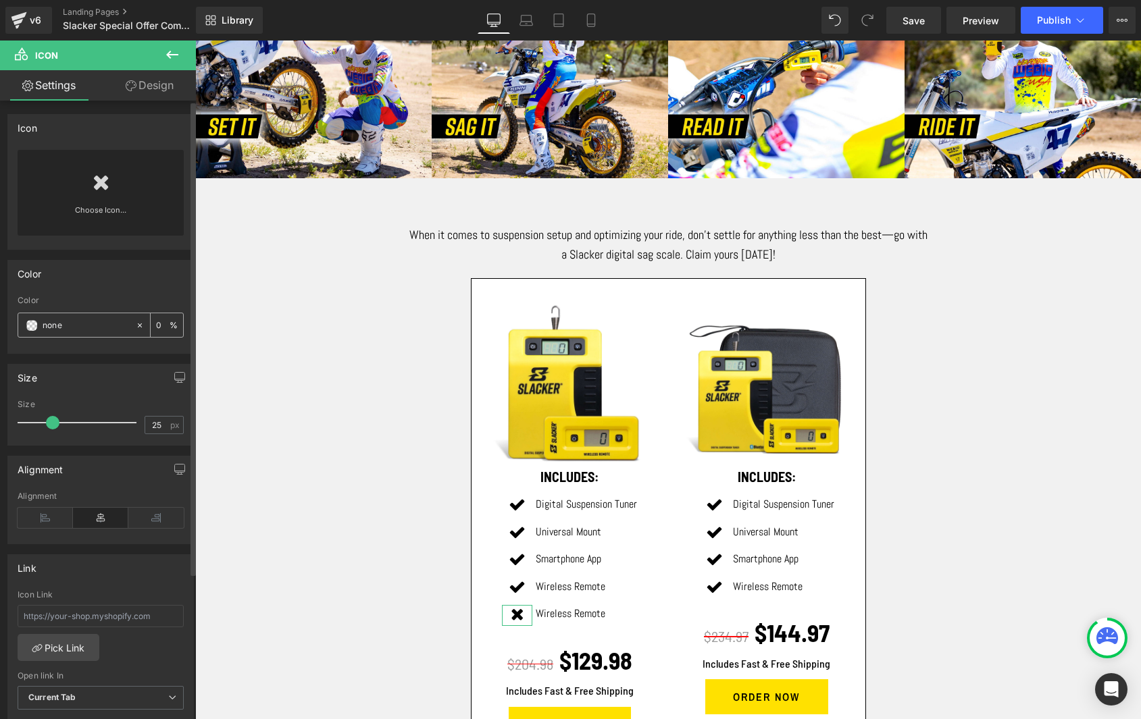
click at [47, 329] on input "none" at bounding box center [86, 325] width 86 height 15
click at [49, 328] on input "none" at bounding box center [86, 325] width 86 height 15
click at [32, 326] on span at bounding box center [31, 325] width 11 height 11
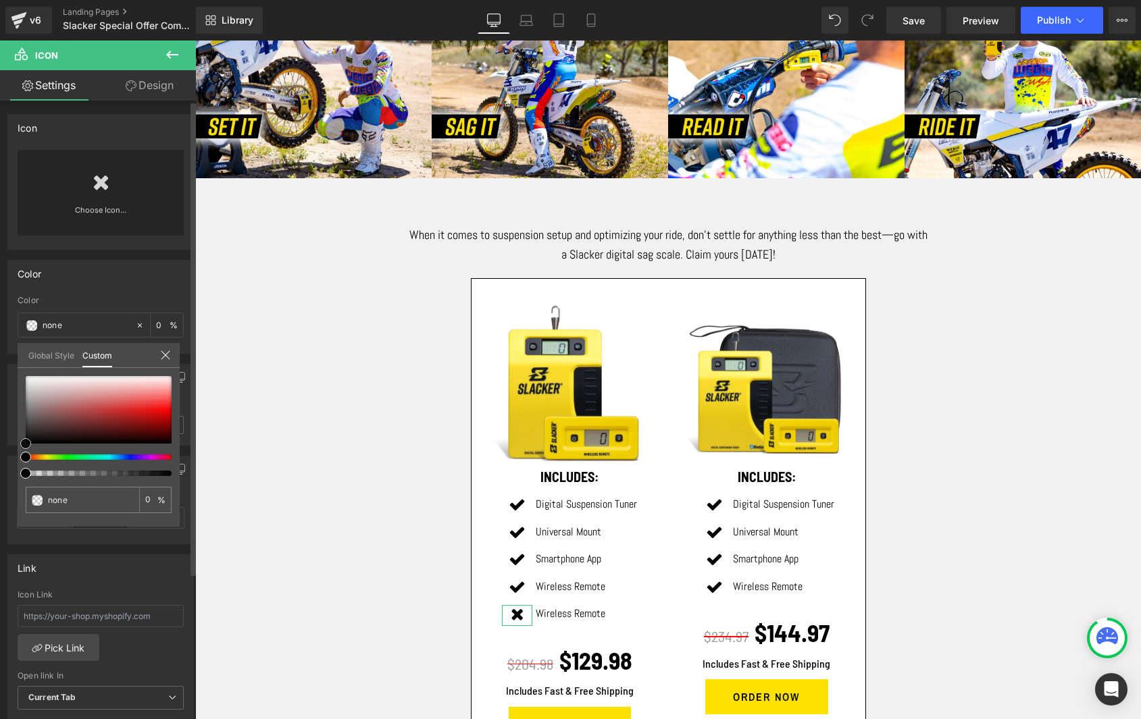
type input "#f60d0d"
type input "100"
type input "#f60d0d"
type input "100"
type input "#f70c0c"
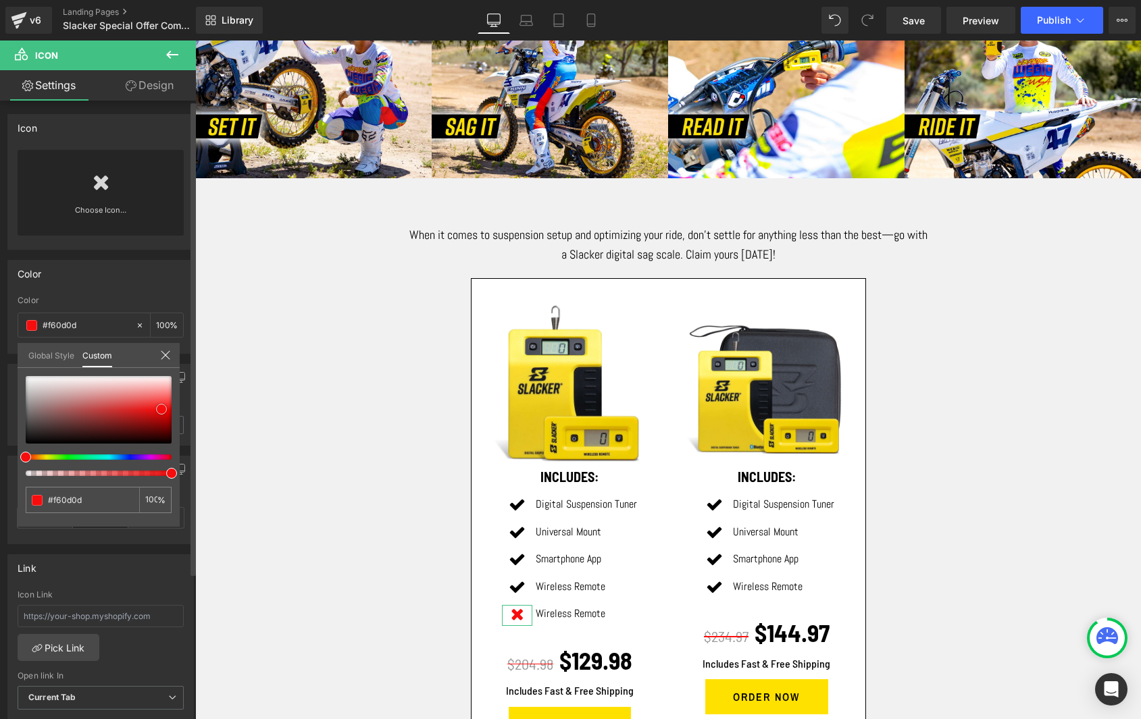
type input "#f70c0c"
type input "#fc0707"
type input "#fd0101"
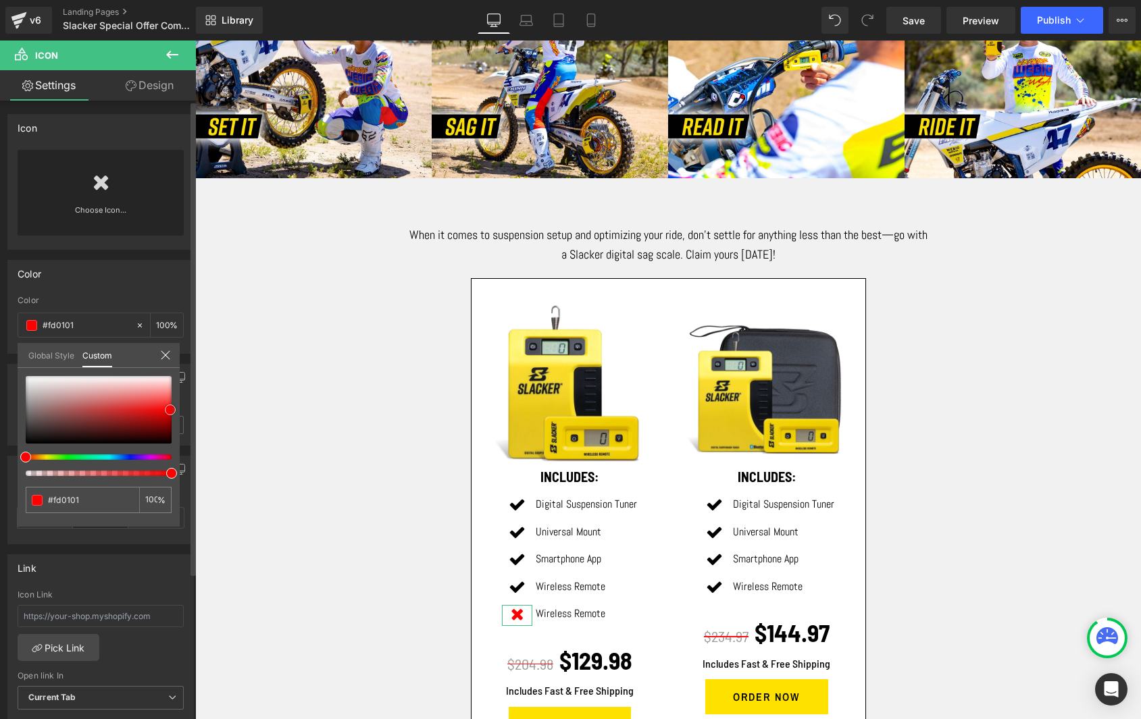
drag, startPoint x: 161, startPoint y: 409, endPoint x: 170, endPoint y: 410, distance: 8.8
click at [170, 410] on div at bounding box center [99, 410] width 146 height 68
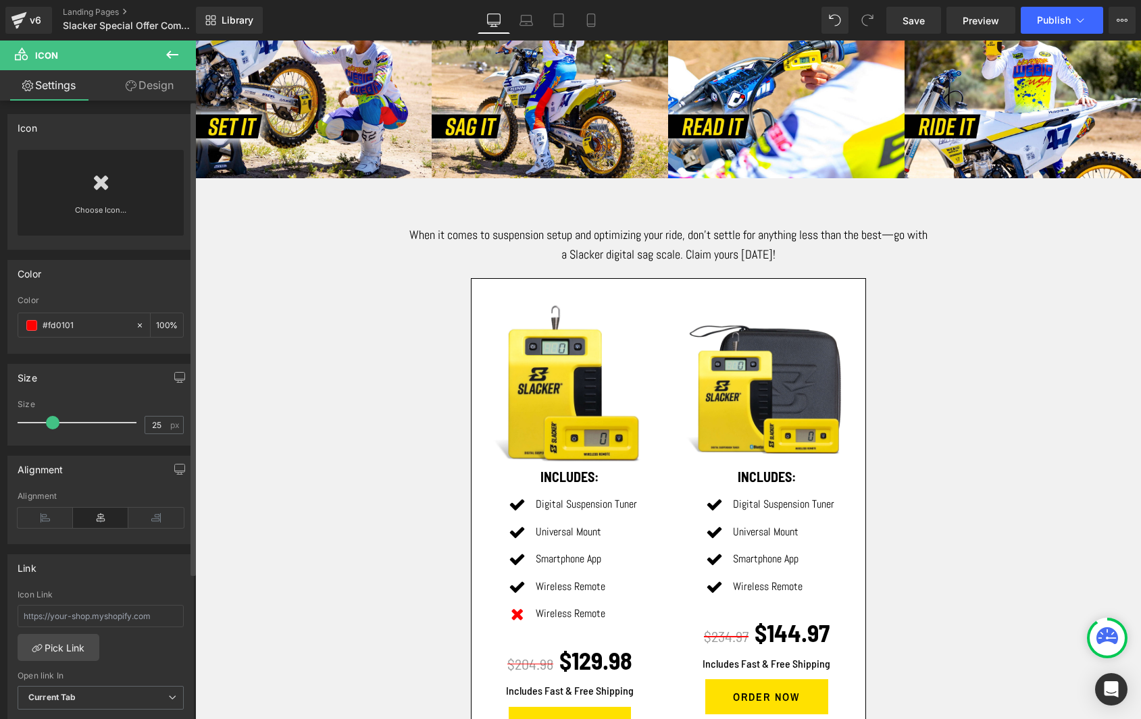
click at [248, 418] on body "LIMITED SPECIAL OFFER Heading Row Image Row Hero Banner Vimeo Image Slacker is …" at bounding box center [667, 225] width 945 height 1960
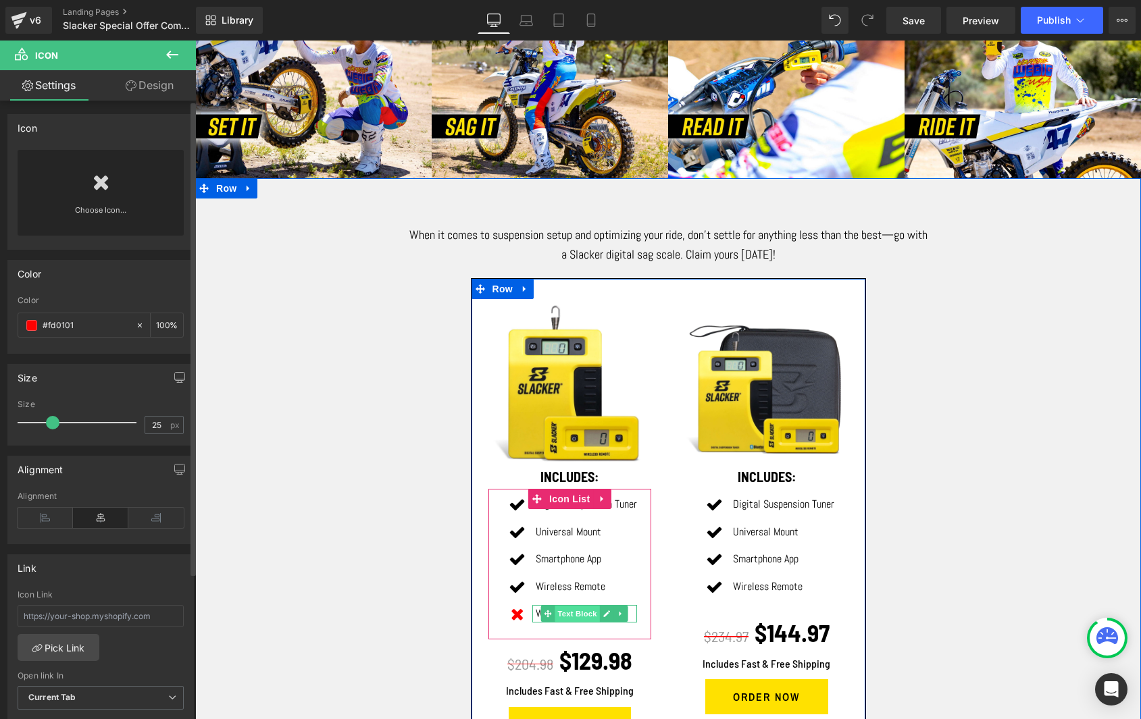
click at [578, 606] on span "Text Block" at bounding box center [577, 614] width 45 height 16
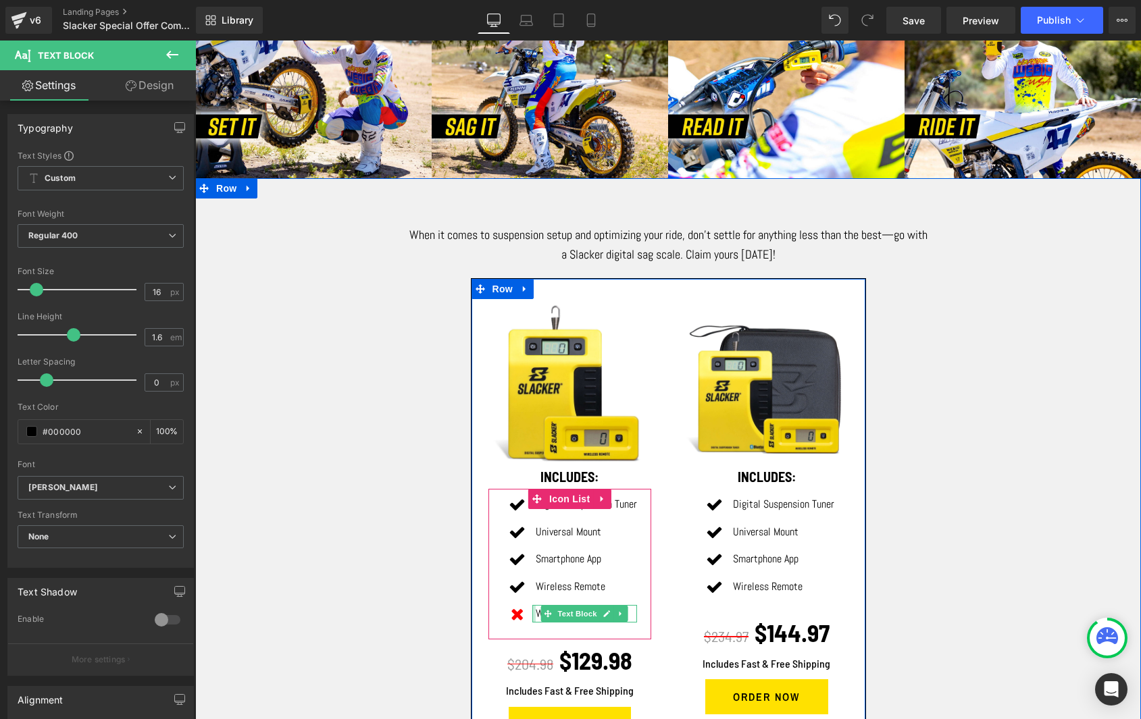
click at [533, 607] on div at bounding box center [533, 614] width 3 height 18
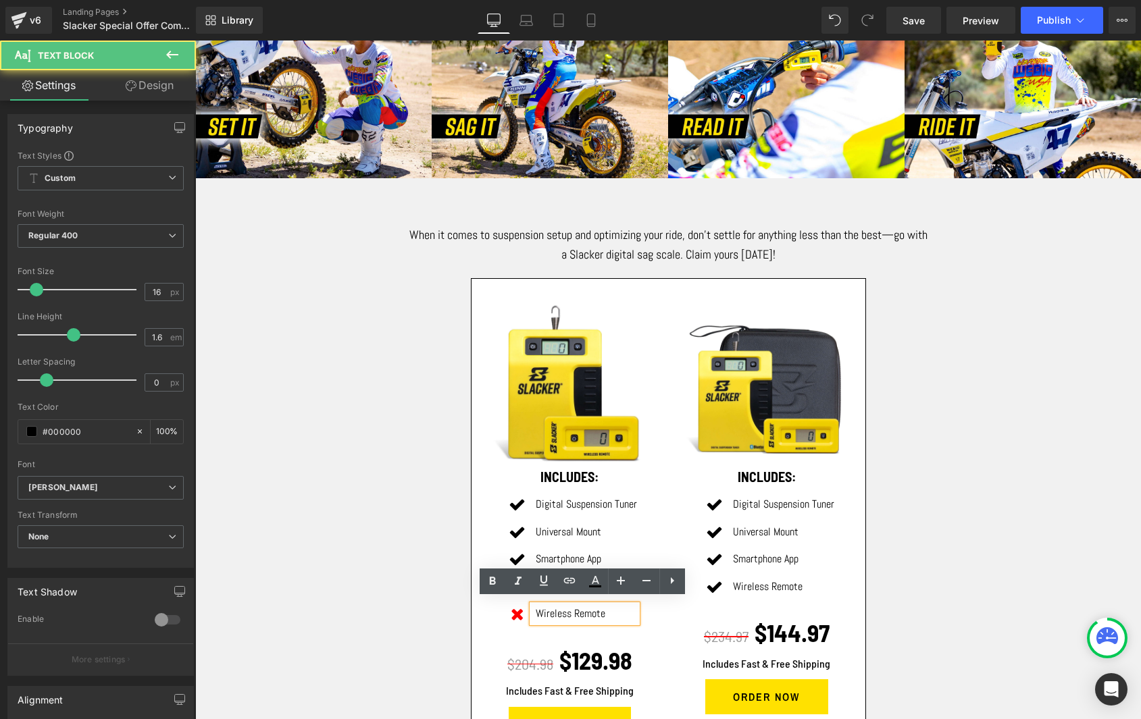
click at [535, 607] on p "Wireless Remote" at bounding box center [585, 614] width 101 height 18
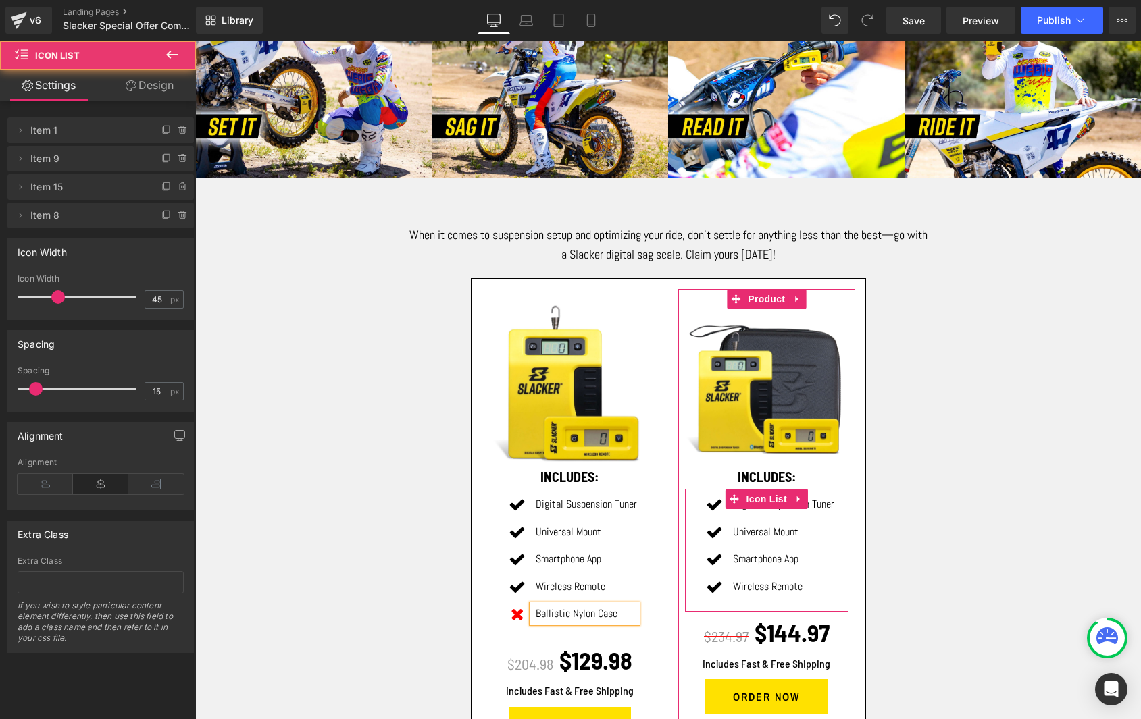
click at [775, 592] on ul "Icon Digital Suspension Tuner Text Block Icon Universal Mount Text Block Icon S…" at bounding box center [766, 550] width 135 height 109
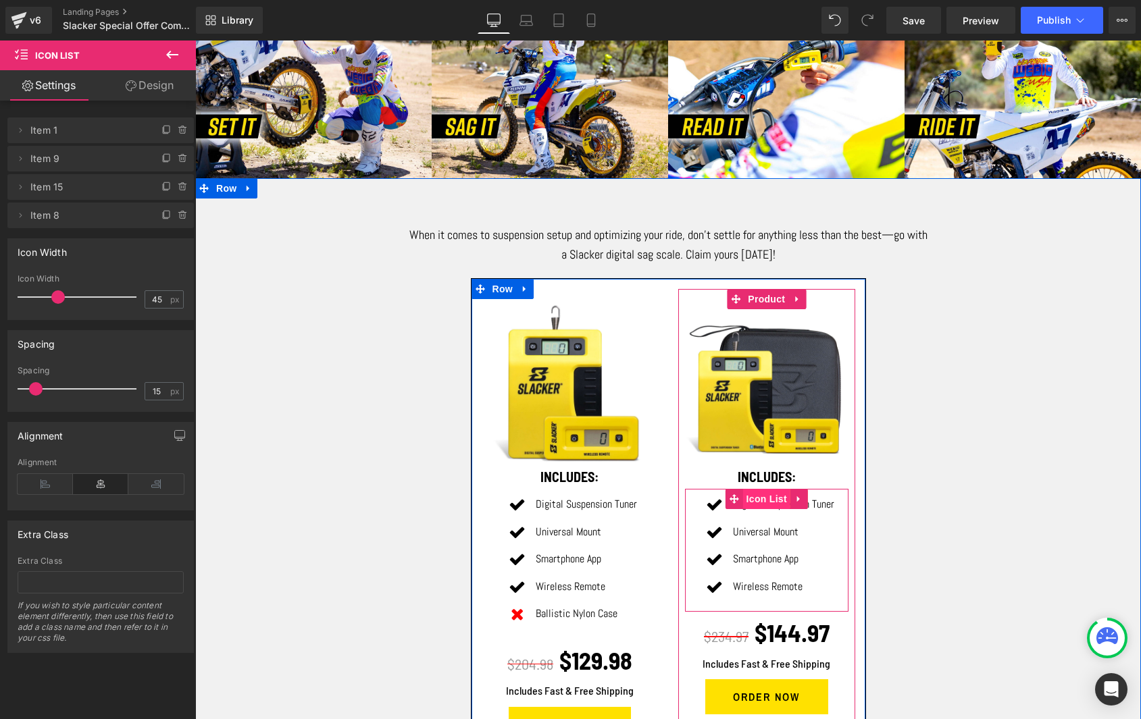
click at [759, 492] on span "Icon List" at bounding box center [766, 499] width 47 height 20
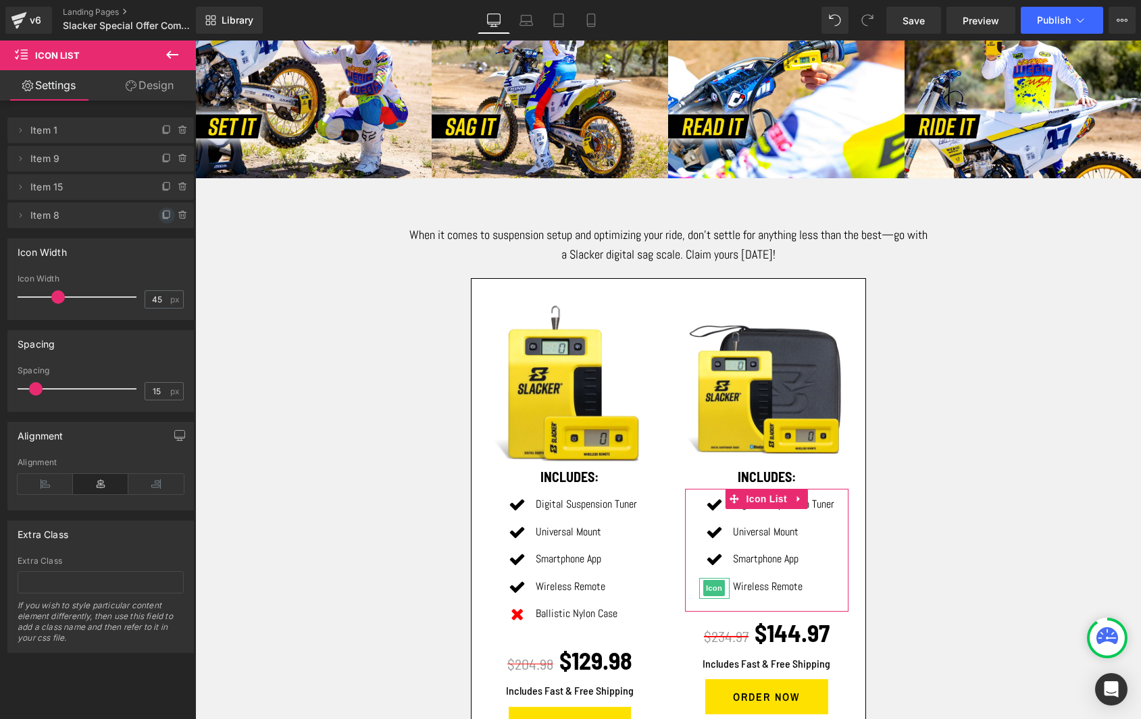
click at [163, 214] on icon at bounding box center [166, 215] width 11 height 11
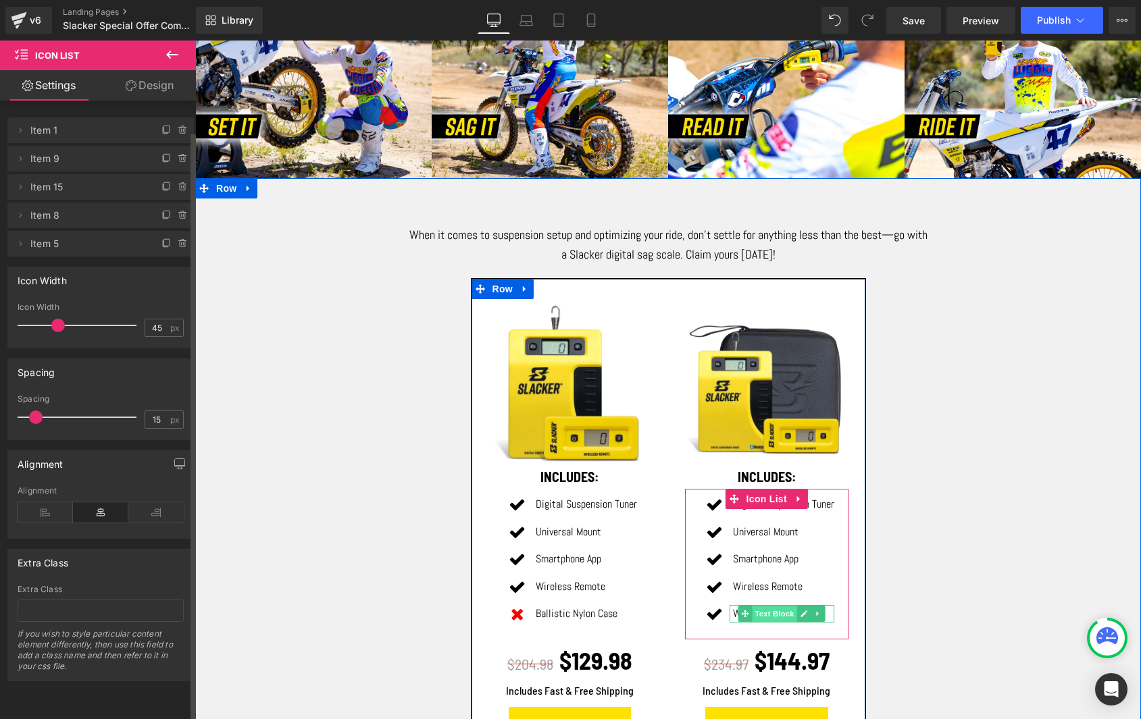
click at [767, 606] on span "Text Block" at bounding box center [774, 614] width 45 height 16
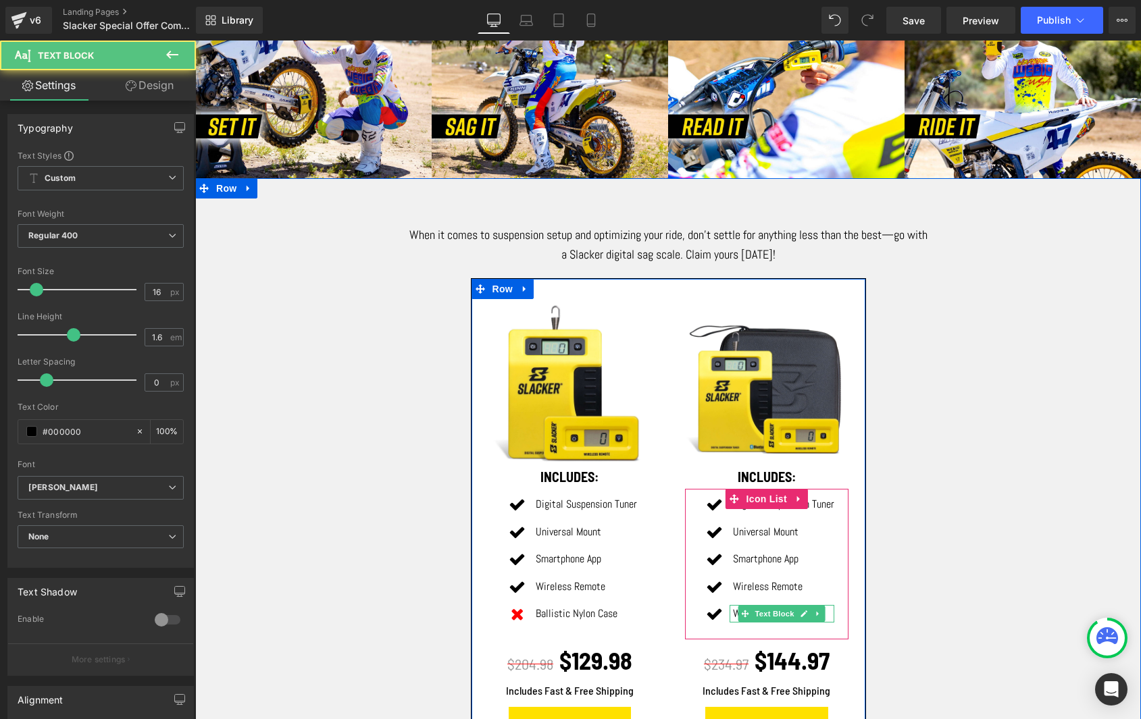
click at [733, 607] on p "Wireless Remote" at bounding box center [783, 614] width 101 height 18
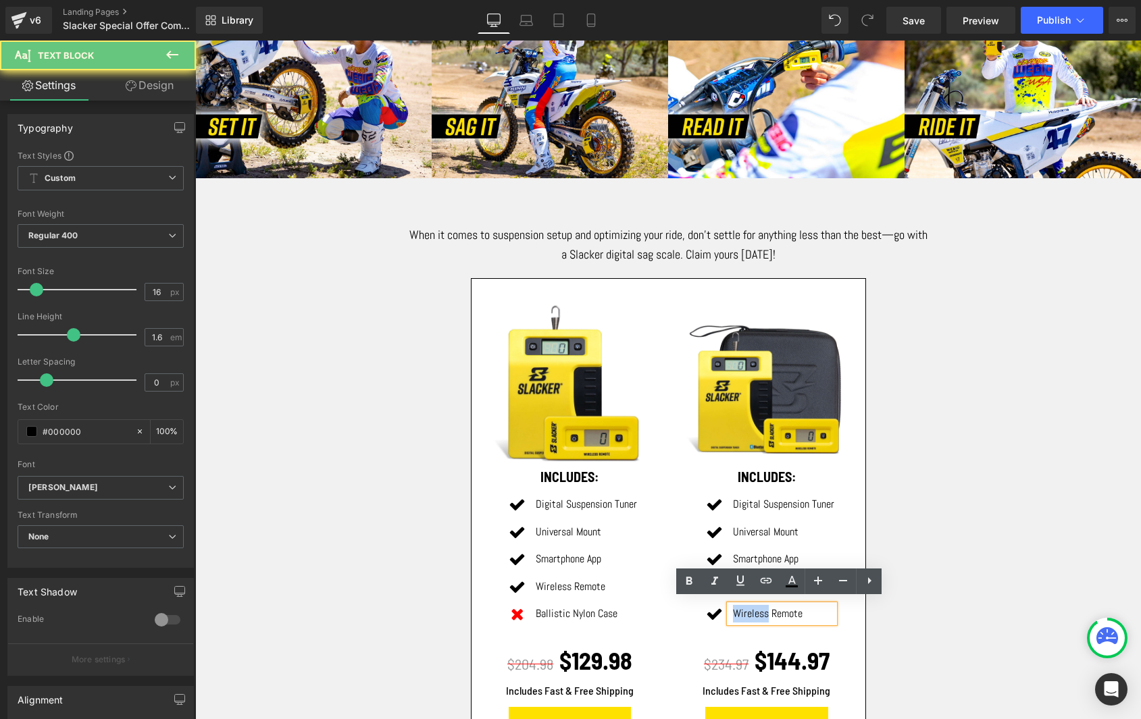
click at [733, 607] on p "Wireless Remote" at bounding box center [783, 614] width 101 height 18
click at [793, 608] on p "Wireless Remote" at bounding box center [783, 614] width 101 height 18
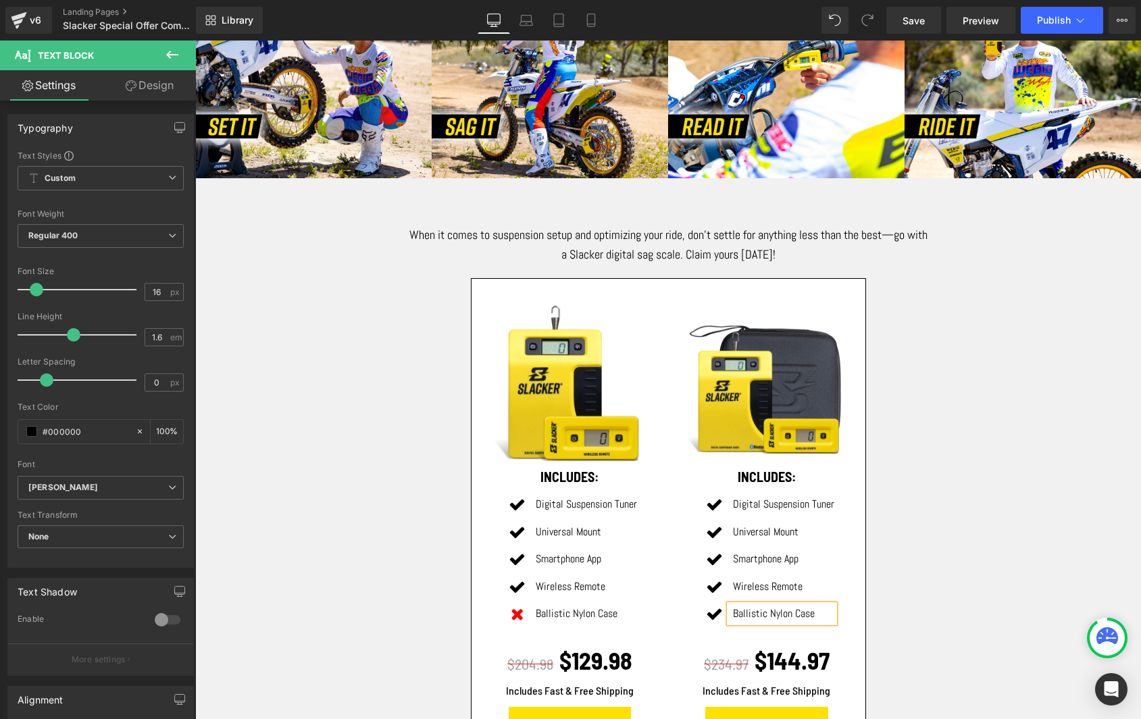
click at [906, 558] on div "When it comes to suspension setup and optimizing your ride, don’t settle for an…" at bounding box center [668, 494] width 810 height 551
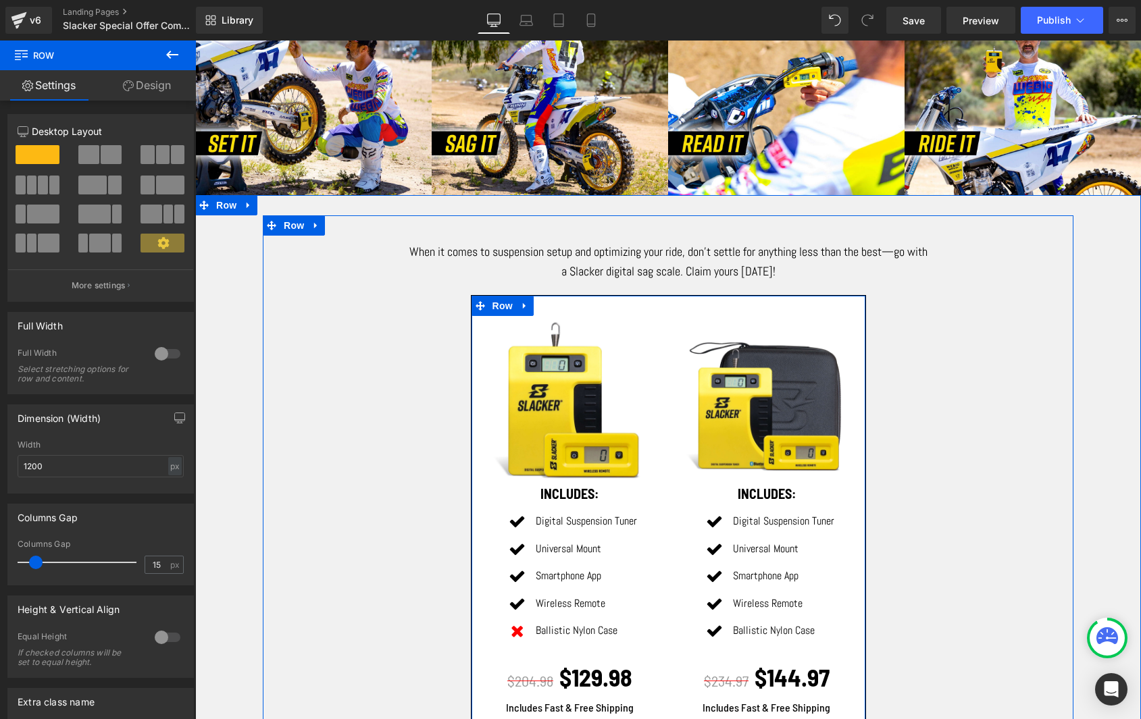
scroll to position [775, 0]
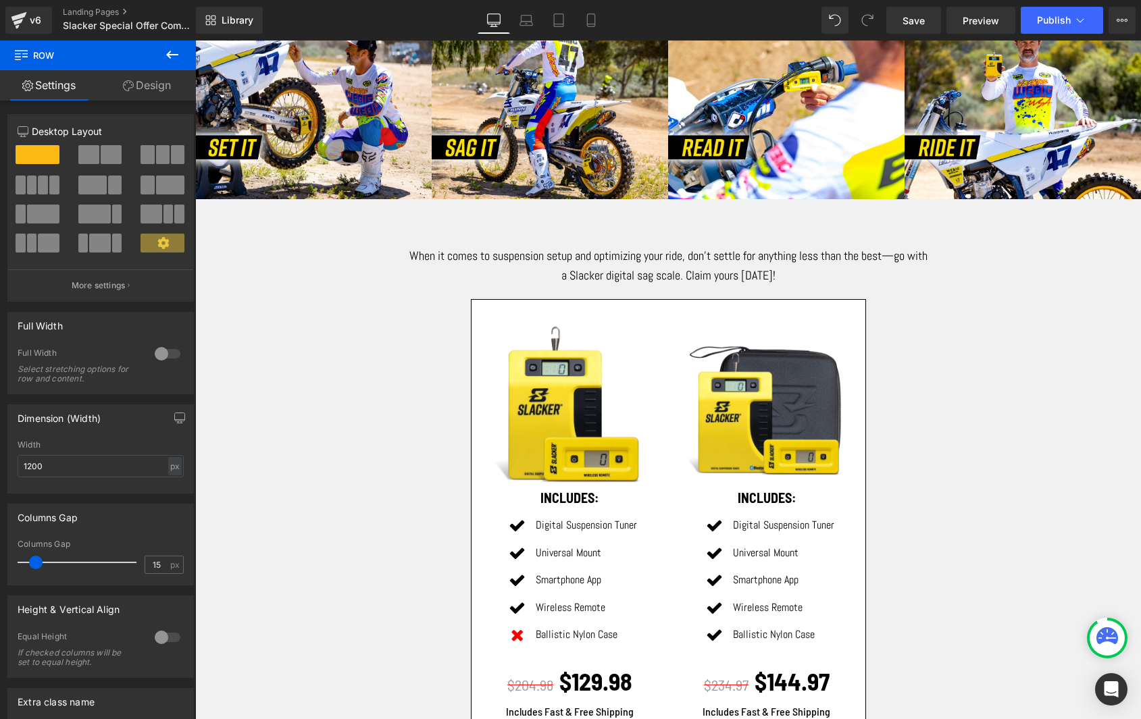
click at [165, 53] on icon at bounding box center [172, 55] width 16 height 16
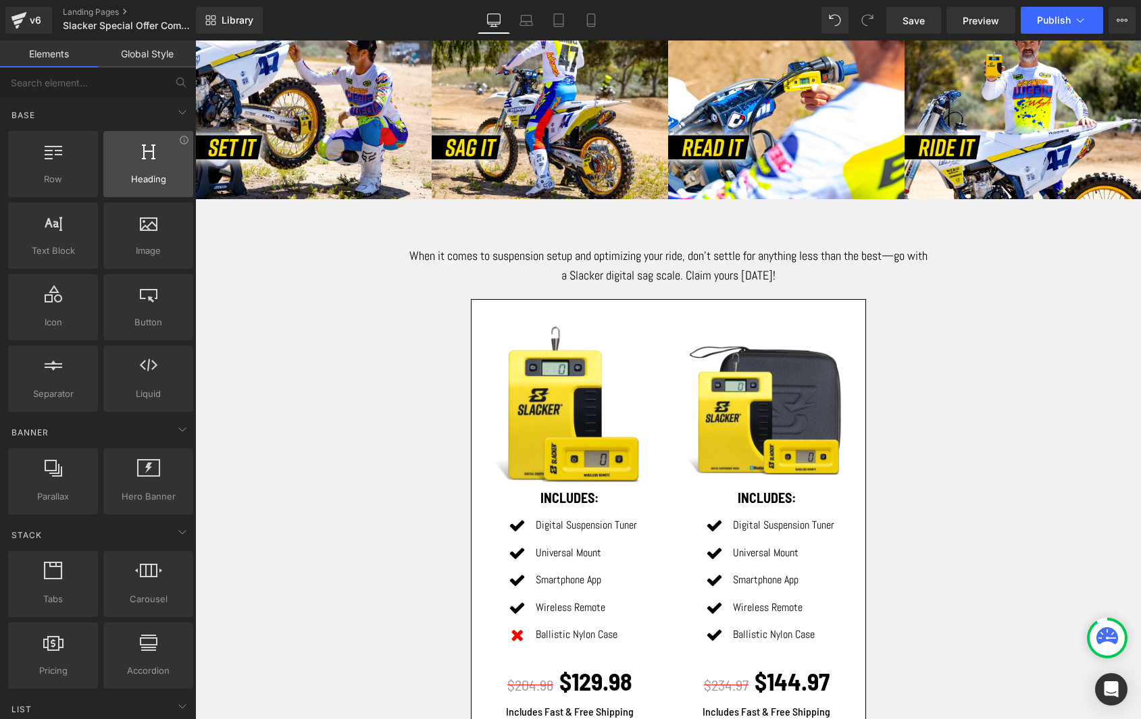
scroll to position [0, 0]
click at [140, 164] on div at bounding box center [148, 157] width 82 height 30
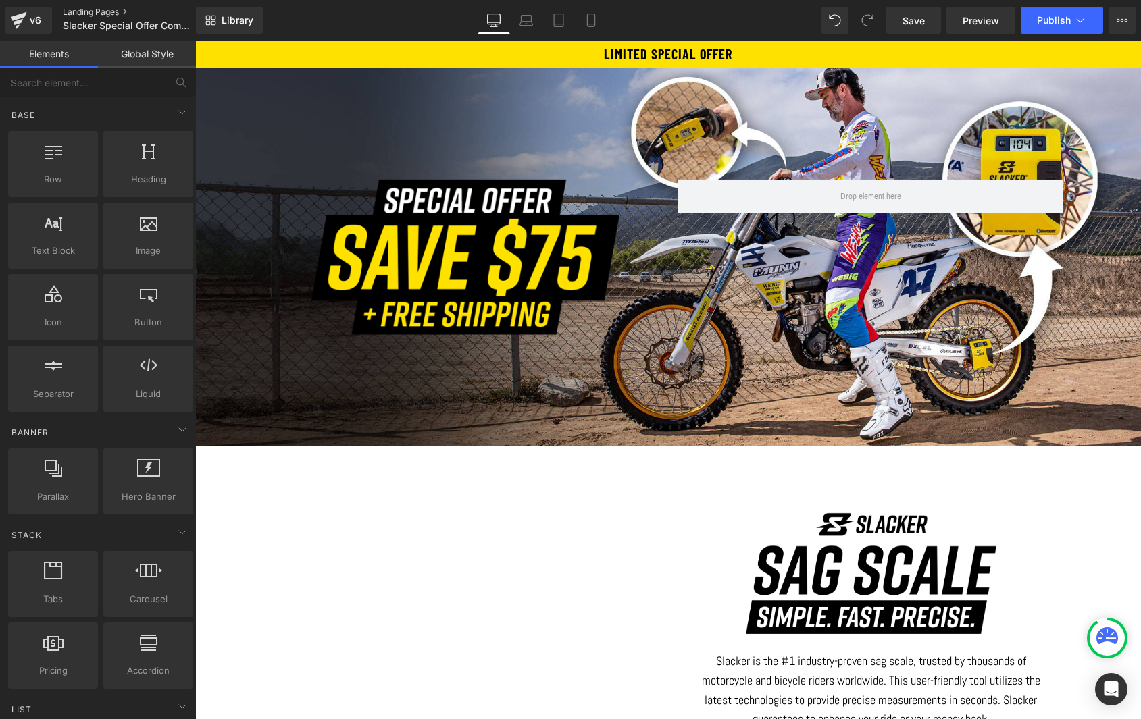
click at [78, 11] on link "Landing Pages" at bounding box center [140, 12] width 155 height 11
